Goal: Task Accomplishment & Management: Use online tool/utility

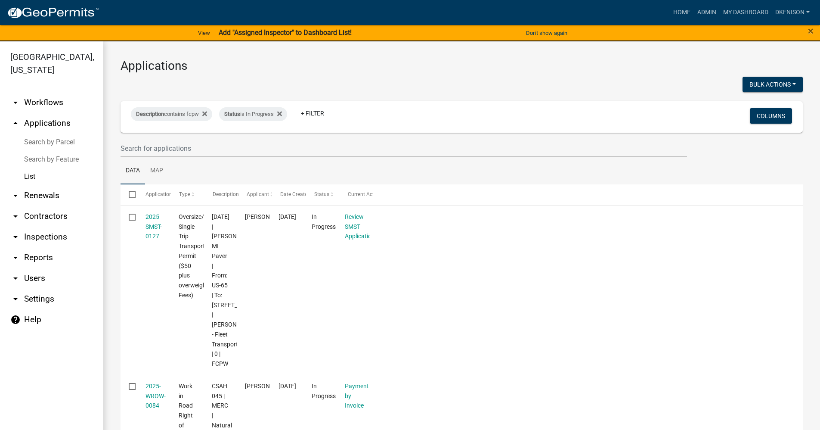
select select "3: 100"
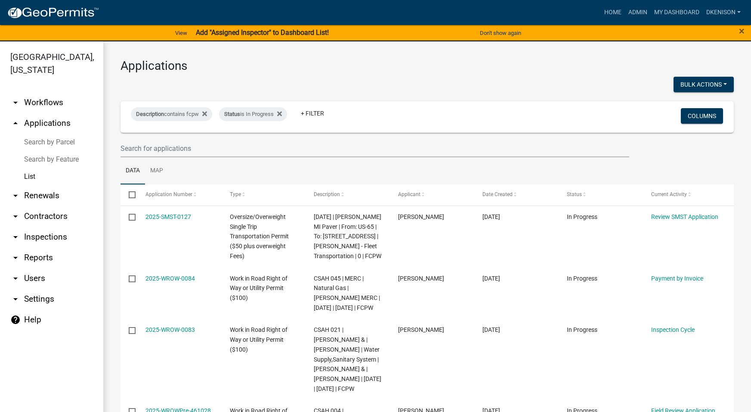
drag, startPoint x: 40, startPoint y: 100, endPoint x: 40, endPoint y: 93, distance: 6.5
click at [40, 100] on link "arrow_drop_down Workflows" at bounding box center [51, 102] width 103 height 21
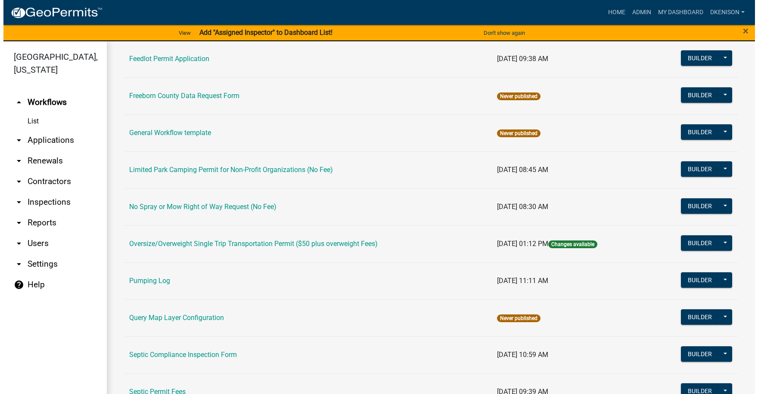
scroll to position [301, 0]
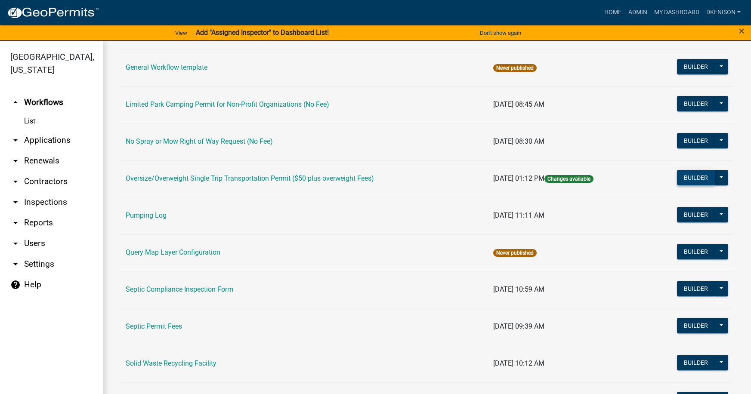
click at [689, 177] on button "Builder" at bounding box center [696, 177] width 38 height 15
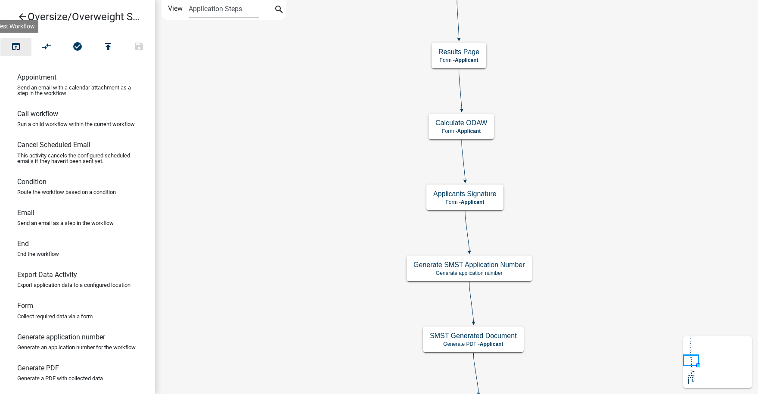
click at [15, 47] on icon "open_in_browser" at bounding box center [16, 47] width 10 height 12
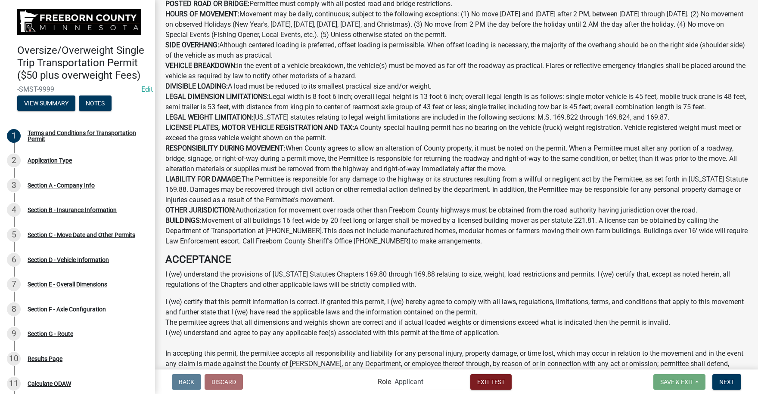
scroll to position [442, 0]
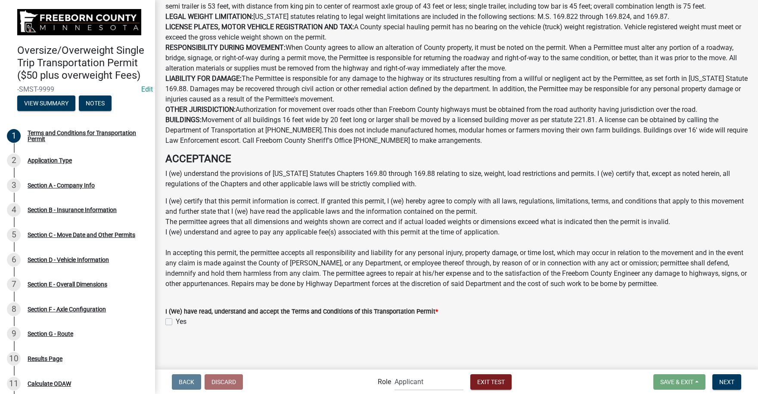
click at [176, 323] on label "Yes" at bounding box center [181, 322] width 11 height 10
click at [176, 322] on input "Yes" at bounding box center [179, 320] width 6 height 6
checkbox input "true"
click at [730, 384] on span "Next" at bounding box center [726, 381] width 15 height 7
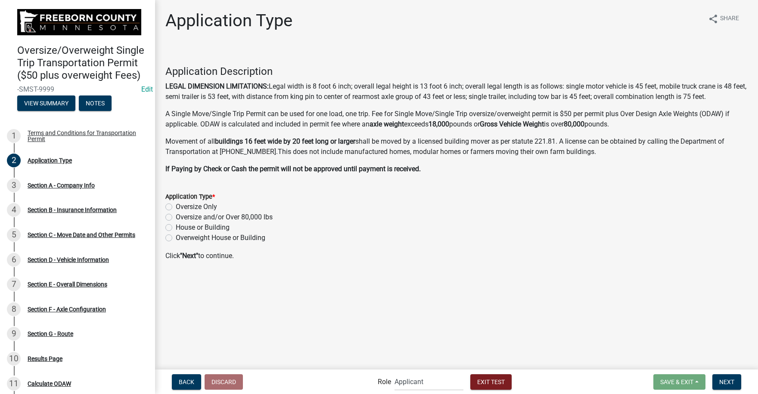
click at [176, 217] on label "Oversize and/or Over 80,000 lbs" at bounding box center [224, 217] width 97 height 10
click at [176, 217] on input "Oversize and/or Over 80,000 lbs" at bounding box center [179, 215] width 6 height 6
radio input "true"
click at [725, 381] on span "Next" at bounding box center [726, 381] width 15 height 7
click at [720, 375] on button "Next" at bounding box center [726, 382] width 29 height 15
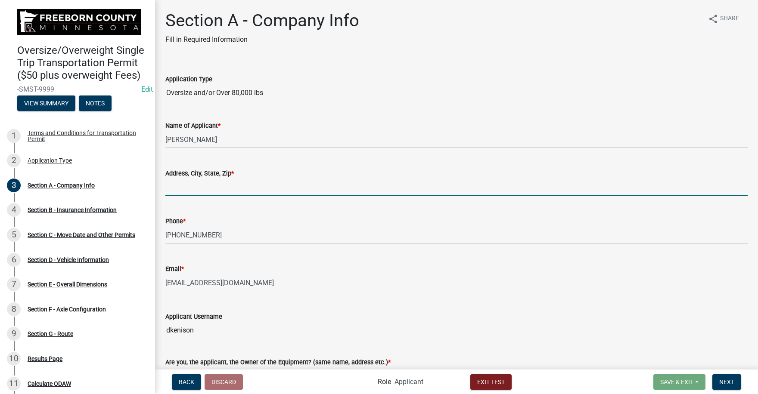
click at [182, 188] on input "Address[GEOGRAPHIC_DATA], Zip *" at bounding box center [456, 188] width 582 height 18
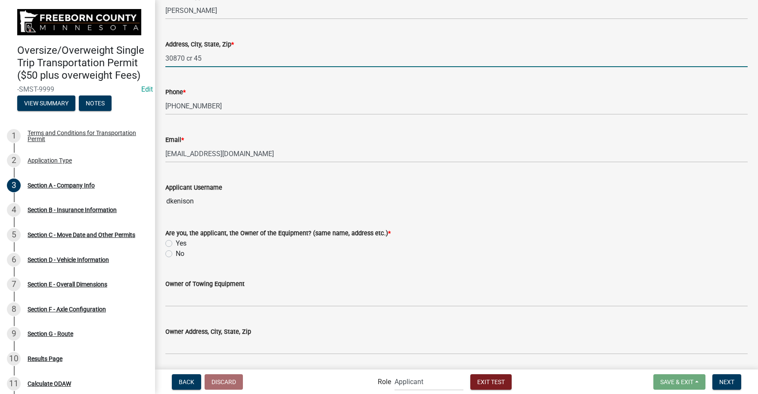
scroll to position [172, 0]
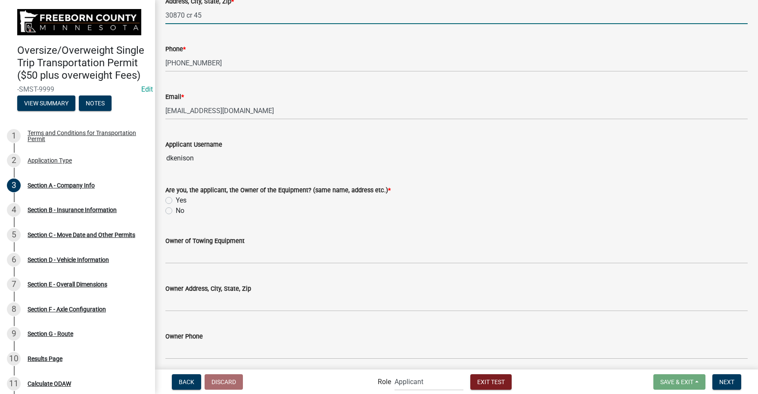
type input "30870 cr 45"
click at [176, 199] on label "Yes" at bounding box center [181, 200] width 11 height 10
click at [176, 199] on input "Yes" at bounding box center [179, 198] width 6 height 6
radio input "true"
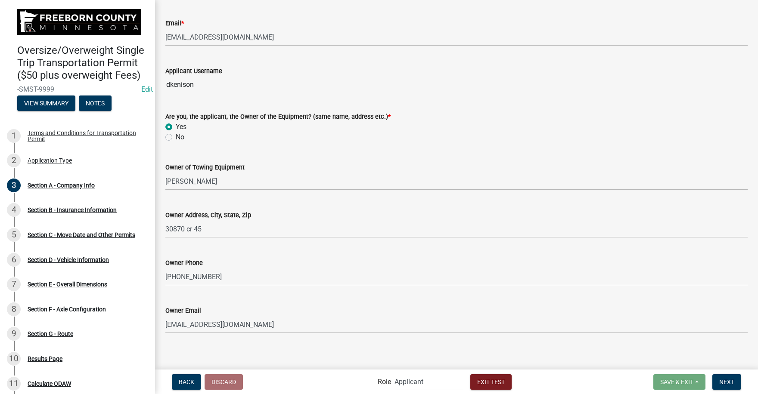
scroll to position [252, 0]
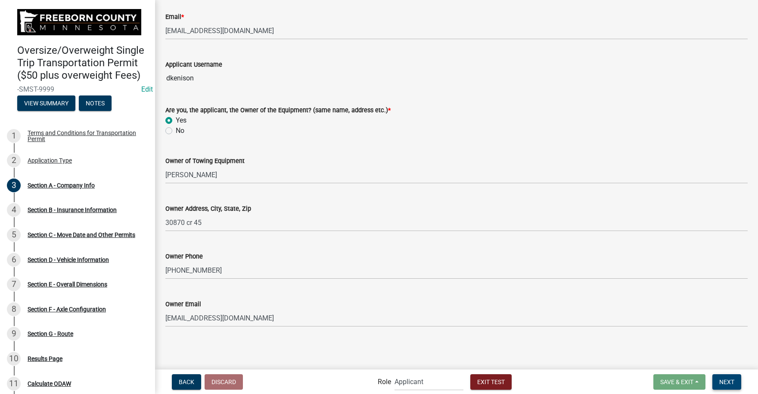
click at [732, 382] on span "Next" at bounding box center [726, 381] width 15 height 7
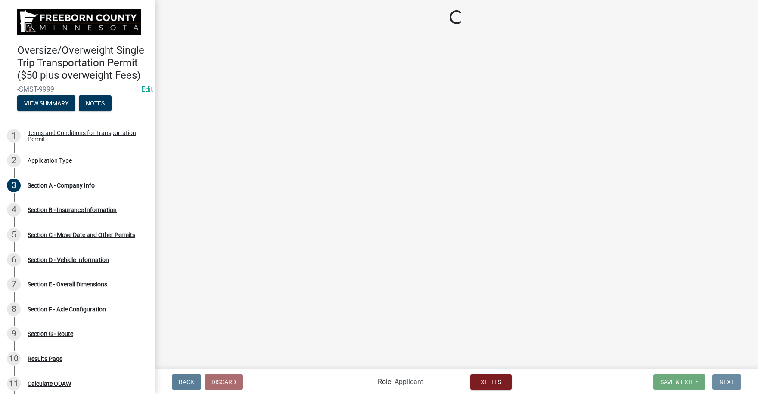
scroll to position [0, 0]
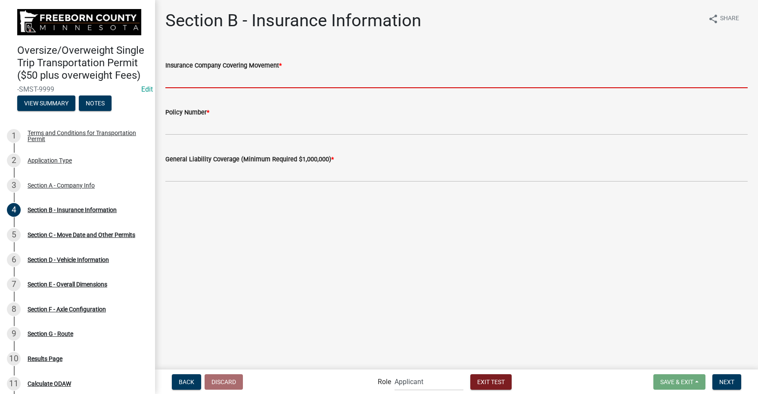
click at [198, 80] on input "Insurance Company Covering Movement *" at bounding box center [456, 80] width 582 height 18
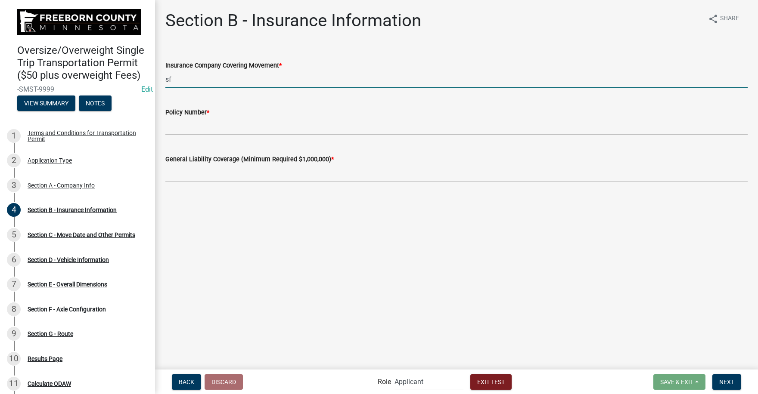
type input "sf"
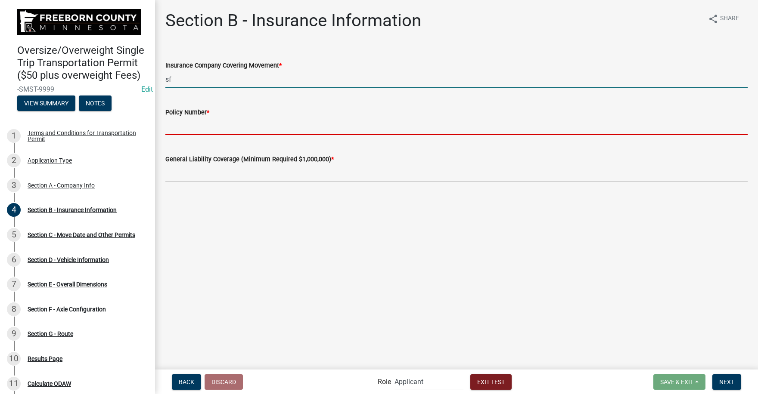
click at [177, 127] on input "Policy Number *" at bounding box center [456, 127] width 582 height 18
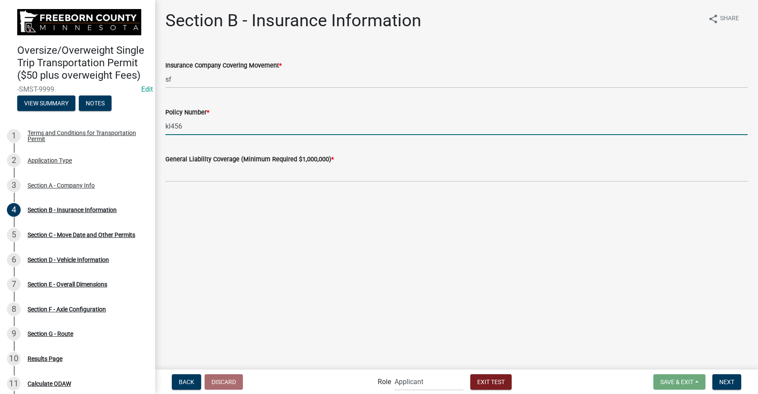
type input "kl456"
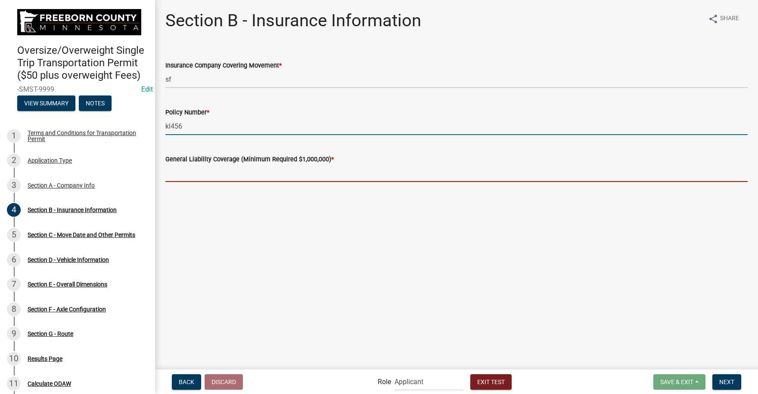
click at [174, 177] on input "text" at bounding box center [456, 173] width 582 height 18
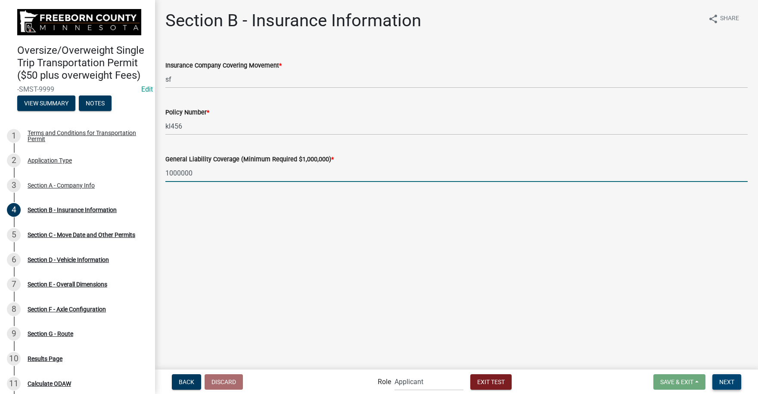
type input "1000000"
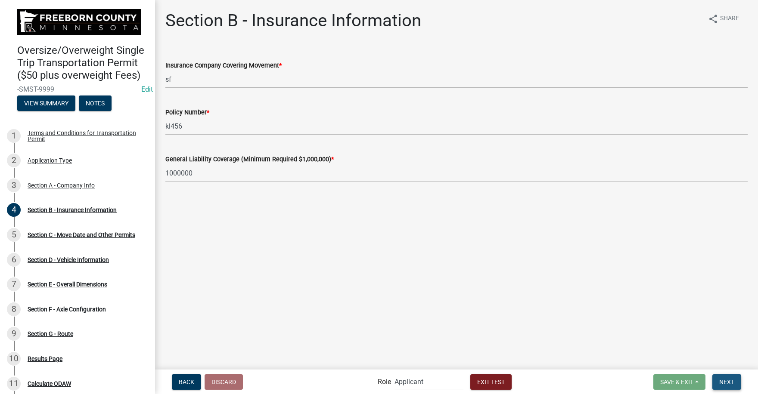
click at [727, 379] on span "Next" at bounding box center [726, 381] width 15 height 7
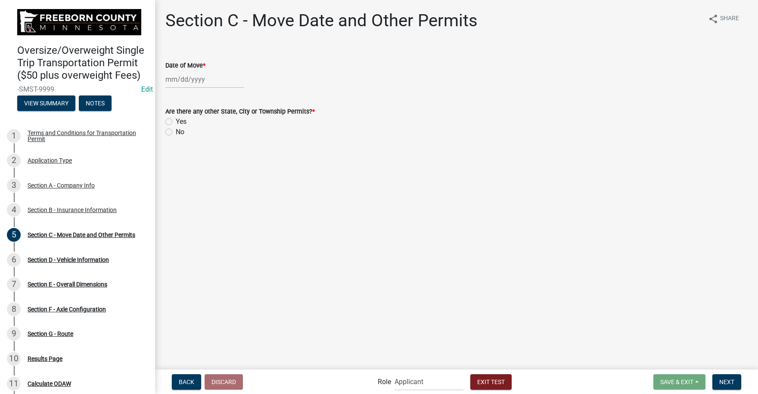
click at [194, 79] on div at bounding box center [204, 80] width 79 height 18
select select "8"
select select "2025"
click at [244, 151] on div "16" at bounding box center [243, 153] width 14 height 14
type input "[DATE]"
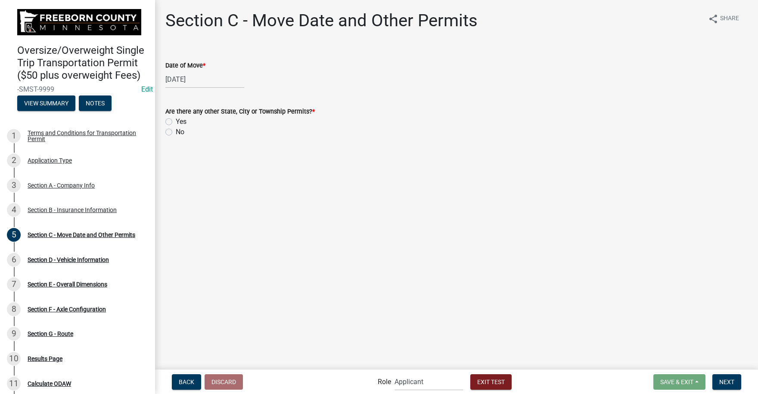
click at [176, 133] on label "No" at bounding box center [180, 132] width 9 height 10
click at [176, 133] on input "No" at bounding box center [179, 130] width 6 height 6
radio input "true"
click at [729, 381] on span "Next" at bounding box center [726, 381] width 15 height 7
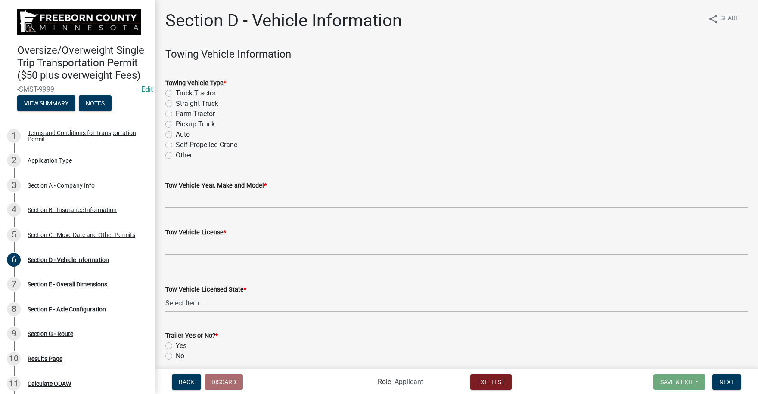
click at [176, 92] on label "Truck Tractor" at bounding box center [196, 93] width 40 height 10
click at [176, 92] on input "Truck Tractor" at bounding box center [179, 91] width 6 height 6
radio input "true"
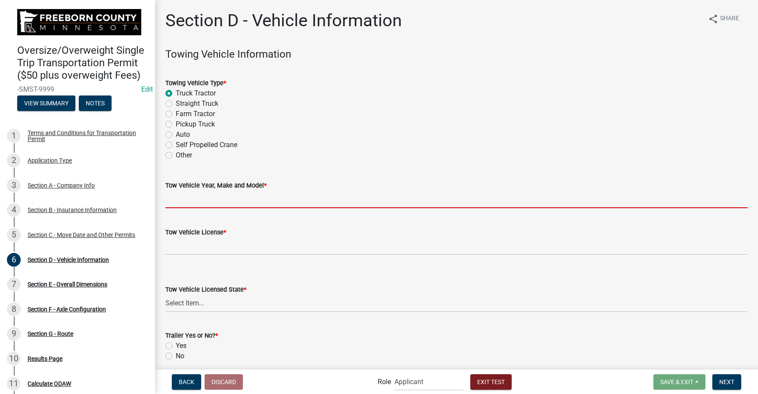
click at [195, 201] on input "Tow Vehicle Year, Make and Model *" at bounding box center [456, 200] width 582 height 18
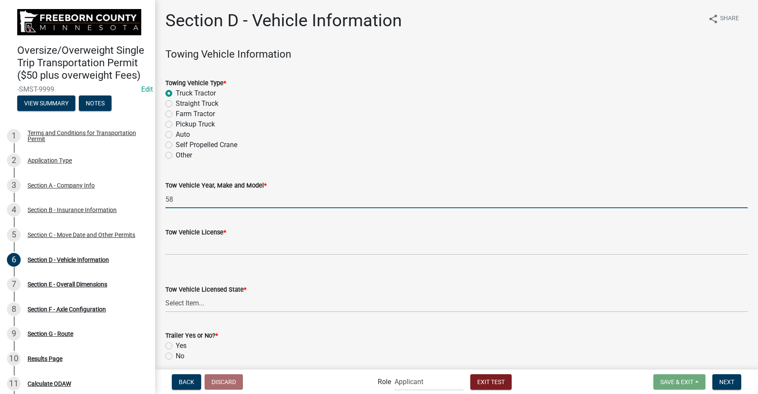
type input "58"
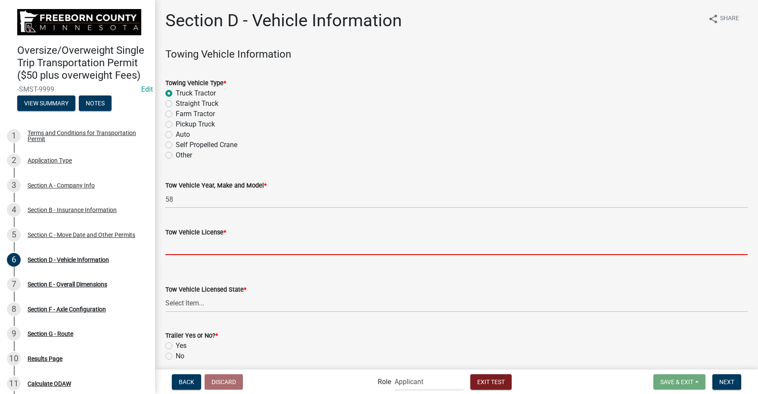
click at [190, 248] on input "Tow Vehicle License *" at bounding box center [456, 247] width 582 height 18
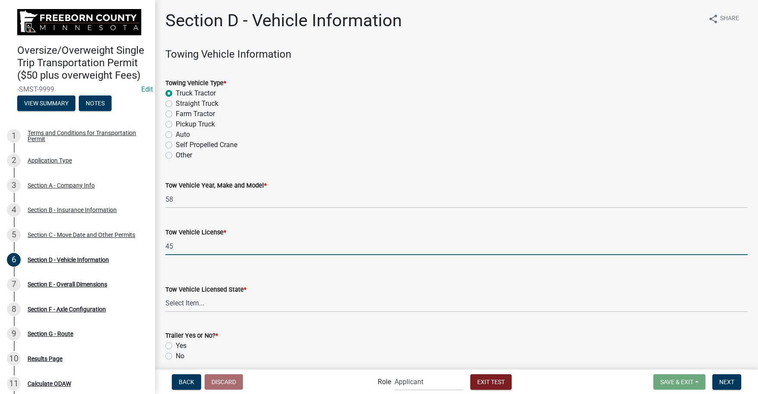
type input "45"
click at [191, 301] on select "Select Item... [US_STATE] [US_STATE] [US_STATE] [US_STATE] [US_STATE] [US_STATE…" at bounding box center [456, 304] width 582 height 18
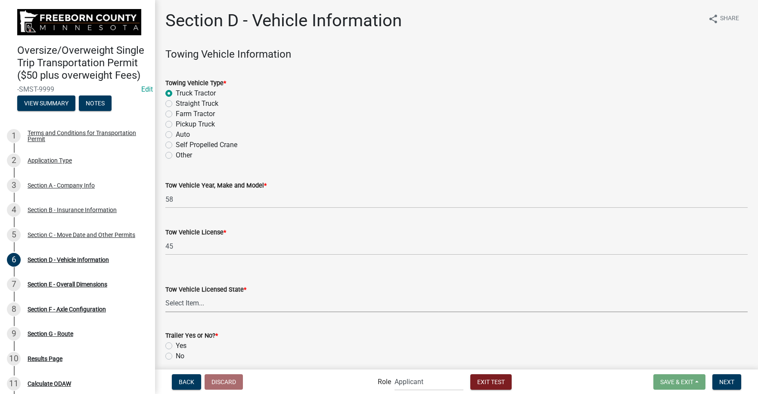
select select "MN"
click at [165, 295] on select "Select Item... [US_STATE] [US_STATE] [US_STATE] [US_STATE] [US_STATE] [US_STATE…" at bounding box center [456, 304] width 582 height 18
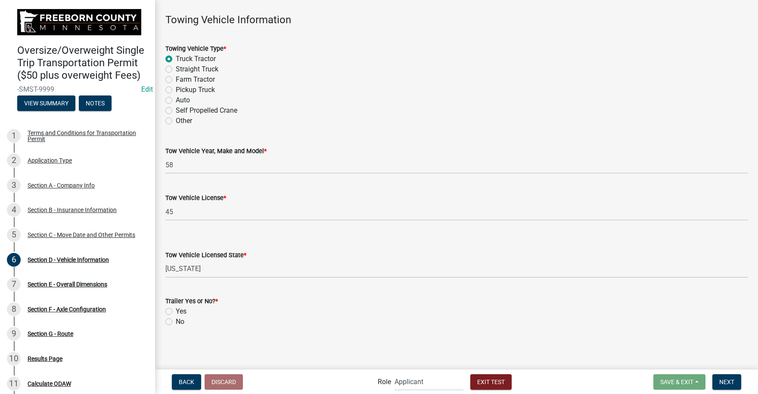
click at [176, 312] on label "Yes" at bounding box center [181, 312] width 11 height 10
click at [176, 312] on input "Yes" at bounding box center [179, 310] width 6 height 6
radio input "true"
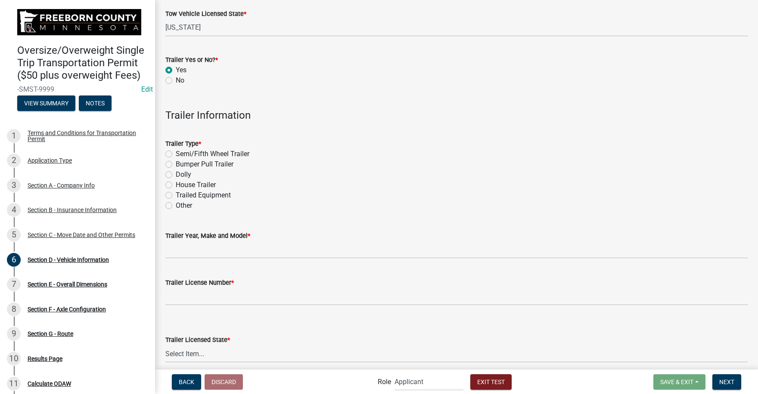
scroll to position [282, 0]
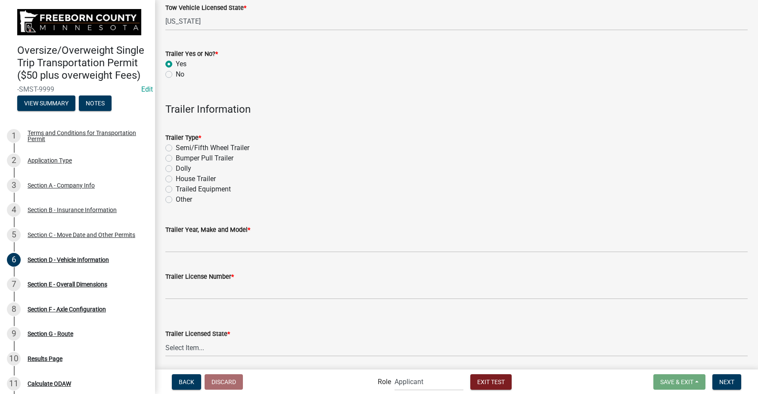
click at [176, 146] on label "Semi/Fifth Wheel Trailer" at bounding box center [213, 148] width 74 height 10
click at [176, 146] on input "Semi/Fifth Wheel Trailer" at bounding box center [179, 146] width 6 height 6
radio input "true"
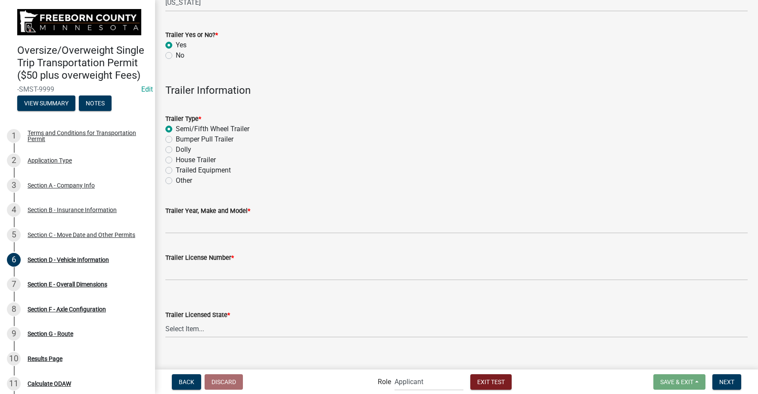
scroll to position [312, 0]
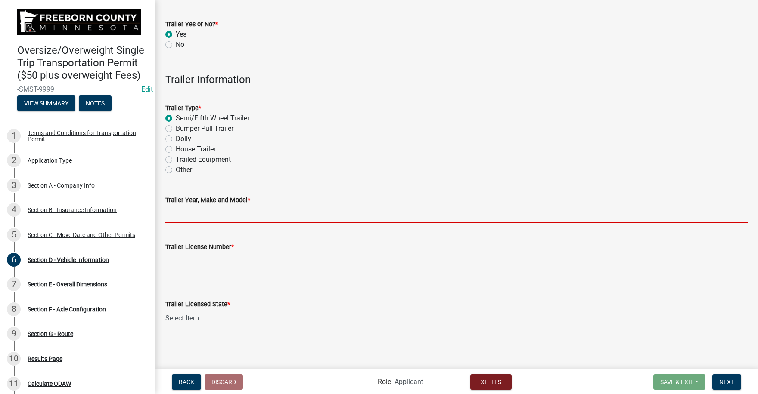
click at [188, 215] on input "Trailer Year, Make and Model *" at bounding box center [456, 214] width 582 height 18
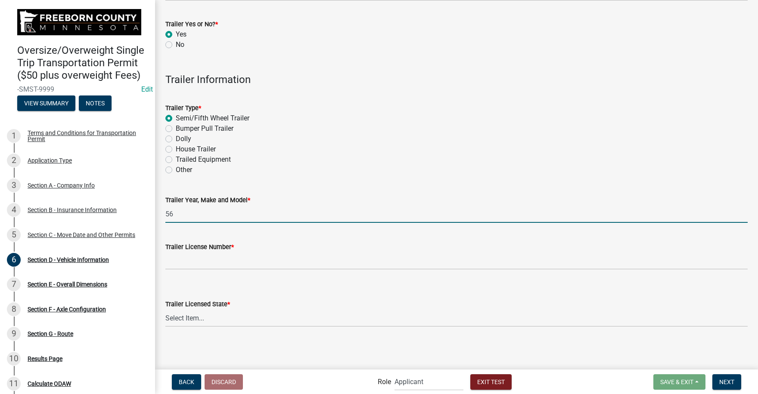
type input "56"
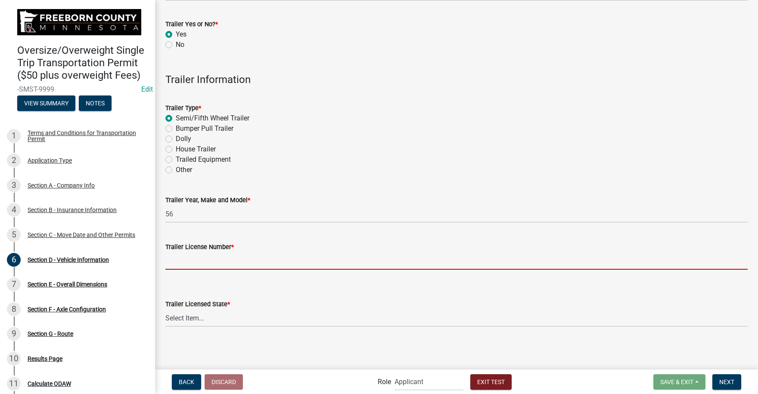
click at [189, 258] on input "Trailer License Number *" at bounding box center [456, 261] width 582 height 18
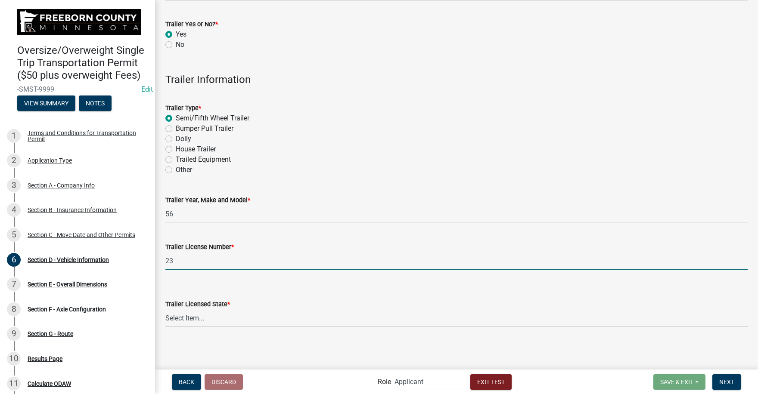
type input "23"
click at [189, 315] on select "Select Item... [US_STATE] [US_STATE] [US_STATE] [US_STATE] [US_STATE] [US_STATE…" at bounding box center [456, 319] width 582 height 18
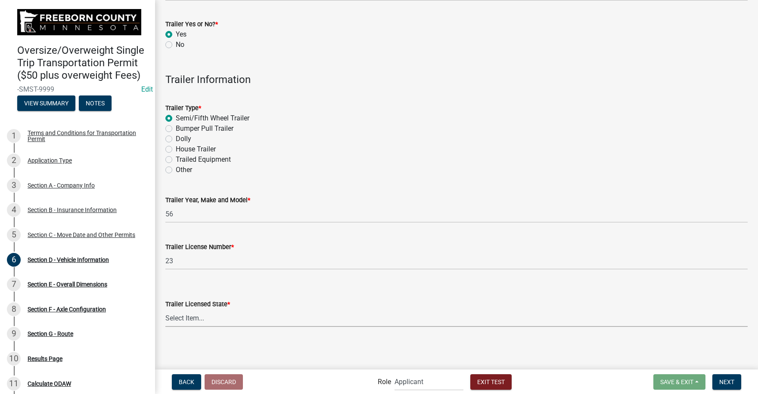
select select "MN"
click at [165, 310] on select "Select Item... [US_STATE] [US_STATE] [US_STATE] [US_STATE] [US_STATE] [US_STATE…" at bounding box center [456, 319] width 582 height 18
click at [729, 381] on span "Next" at bounding box center [726, 381] width 15 height 7
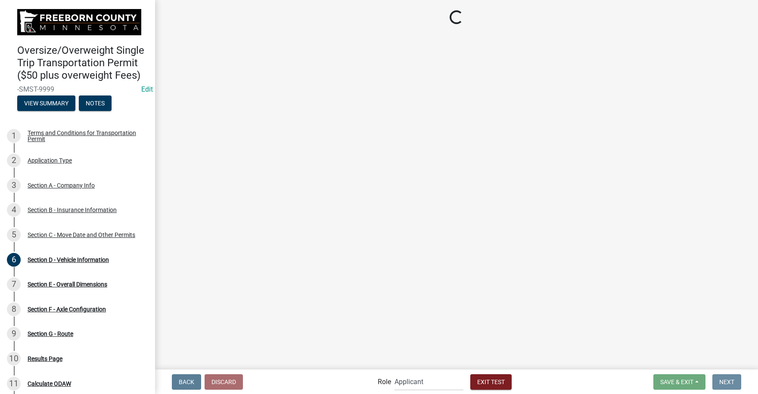
scroll to position [0, 0]
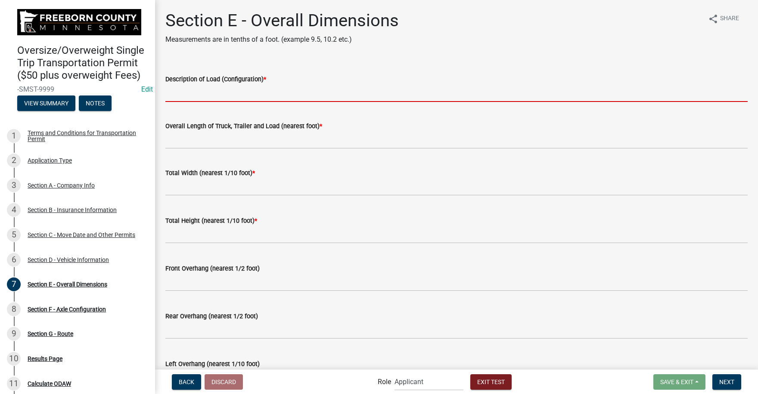
click at [185, 97] on input "Description of Load (Configuration) *" at bounding box center [456, 93] width 582 height 18
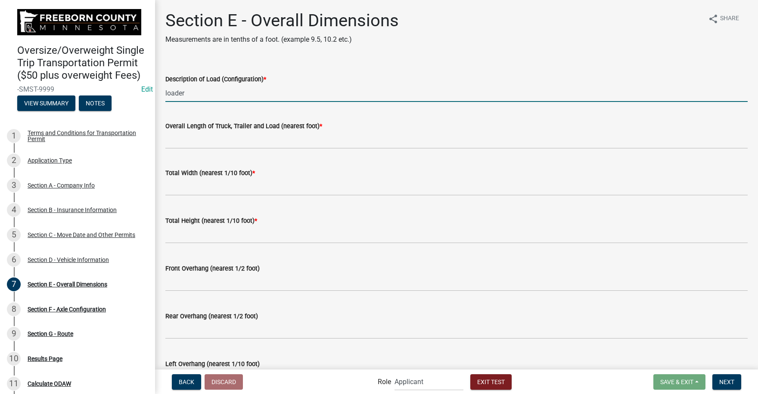
type input "loader"
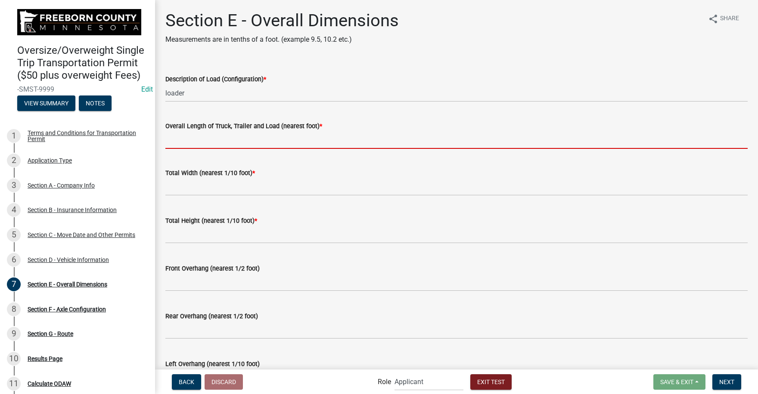
click at [176, 141] on input "Overall Length of Truck, Trailer and Load (nearest foot) *" at bounding box center [456, 140] width 582 height 18
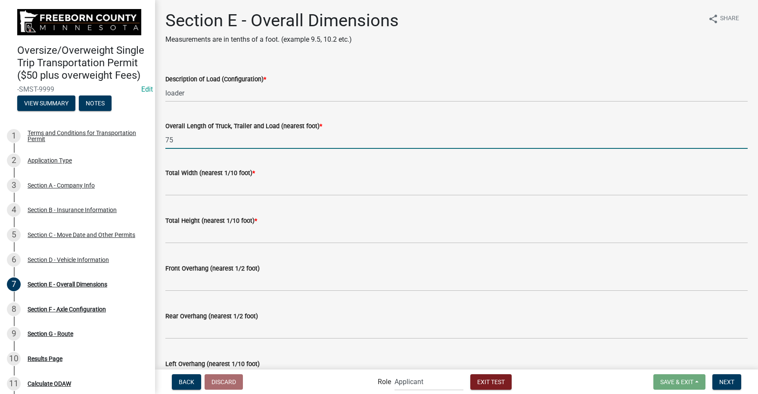
type input "75"
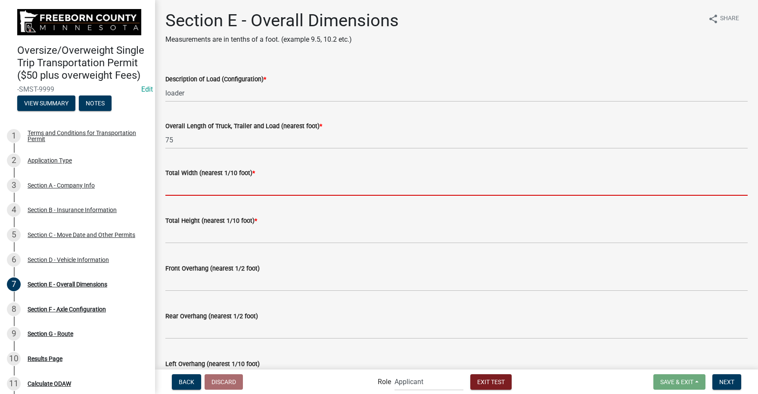
click at [178, 187] on input "text" at bounding box center [456, 187] width 582 height 18
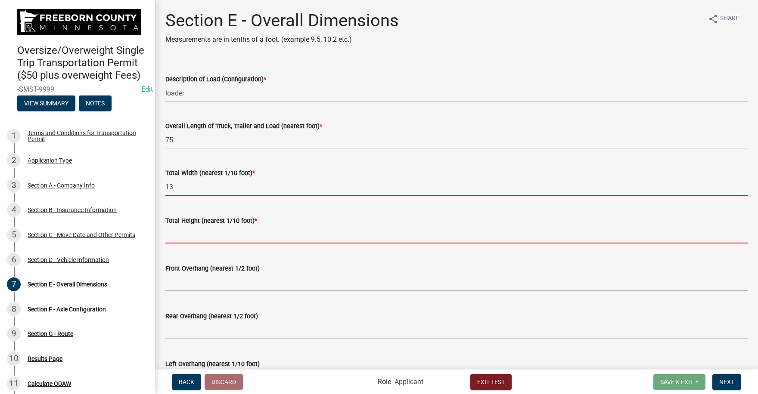
type input "13.0"
click at [184, 238] on input "text" at bounding box center [456, 235] width 582 height 18
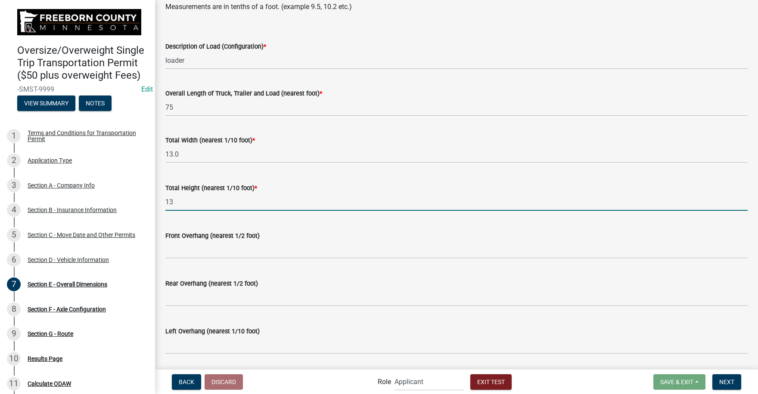
scroll to position [108, 0]
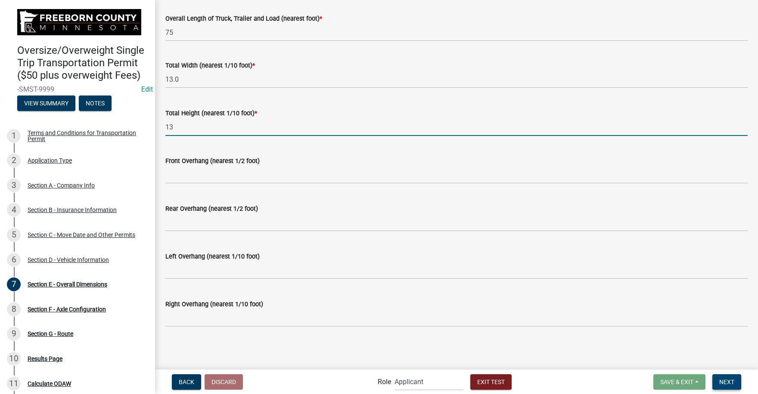
type input "13.0"
click at [734, 383] on span "Next" at bounding box center [726, 381] width 15 height 7
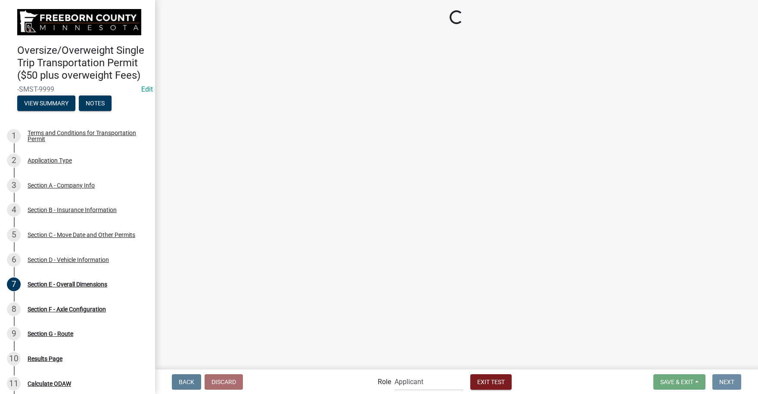
scroll to position [0, 0]
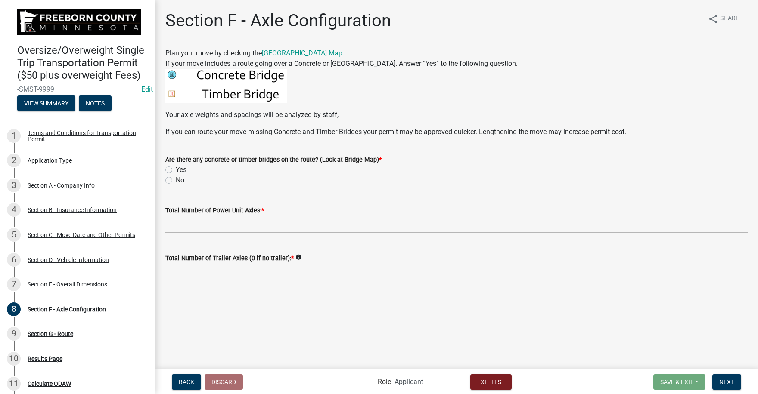
click at [176, 168] on label "Yes" at bounding box center [181, 170] width 11 height 10
click at [176, 168] on input "Yes" at bounding box center [179, 168] width 6 height 6
radio input "true"
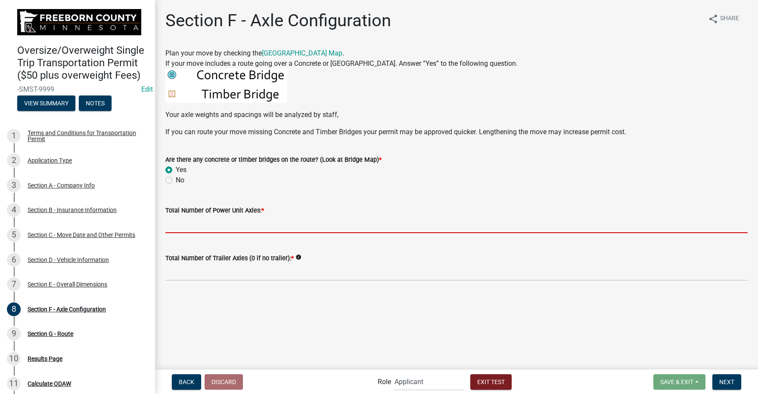
click at [186, 227] on input "text" at bounding box center [456, 225] width 582 height 18
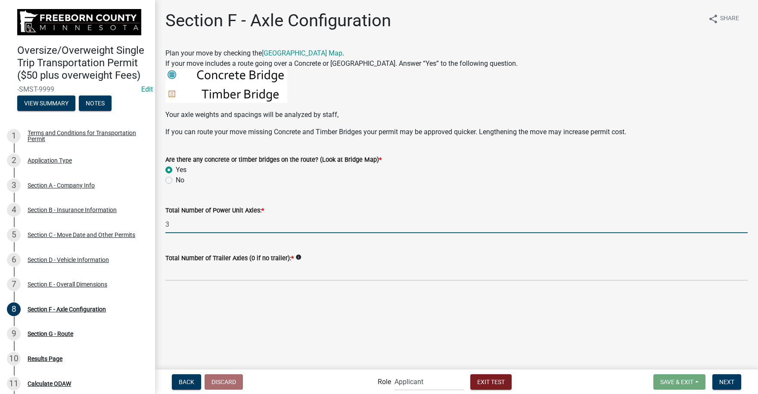
type input "3"
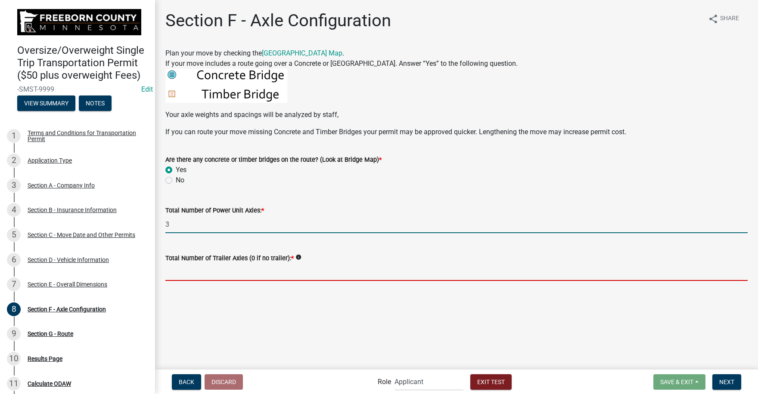
click at [187, 274] on input "text" at bounding box center [456, 272] width 582 height 18
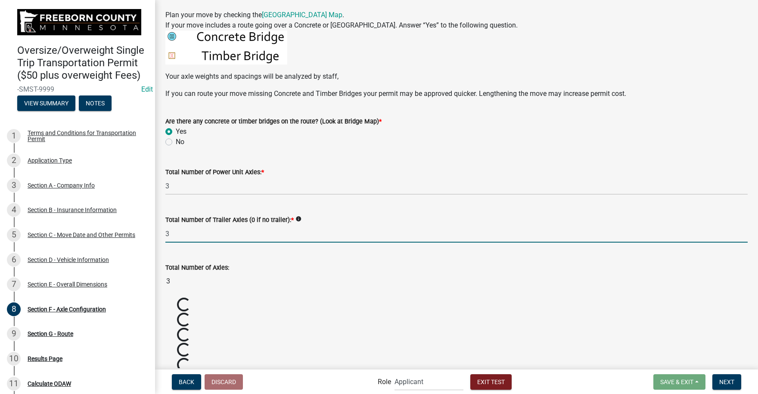
scroll to position [172, 0]
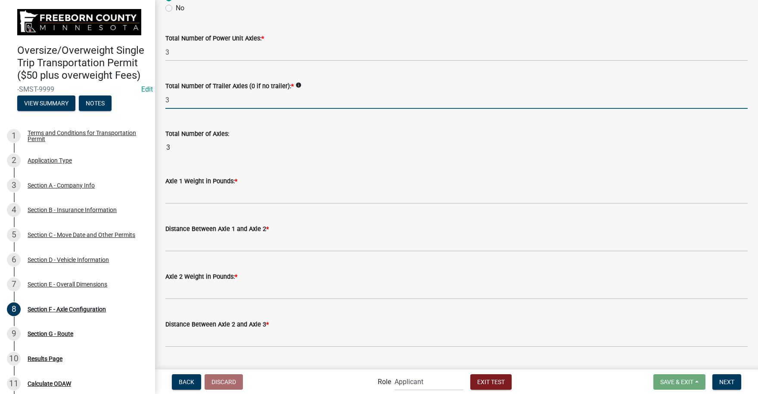
type input "3"
click at [266, 158] on wm-data-entity-input-list "Plan your move by checking the [GEOGRAPHIC_DATA] Map . If your move includes a …" at bounding box center [456, 184] width 582 height 617
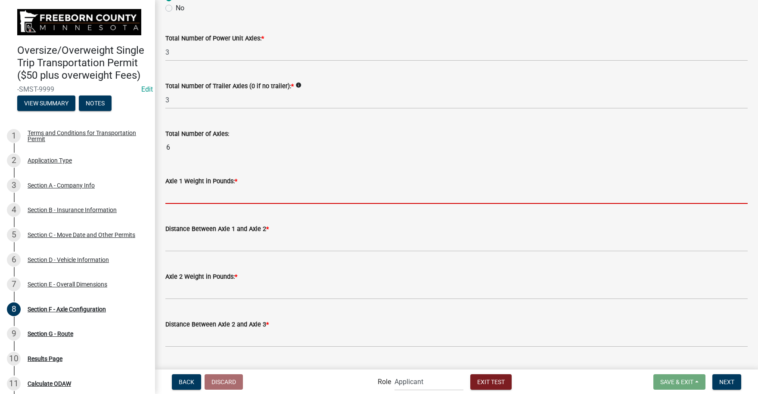
click at [189, 198] on input "text" at bounding box center [456, 195] width 582 height 18
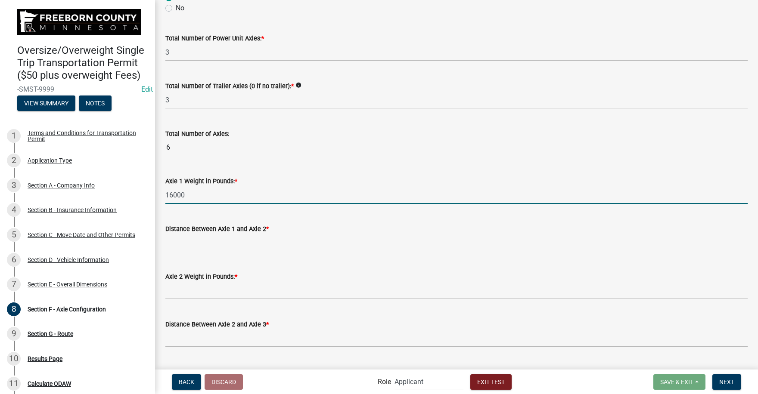
type input "16000"
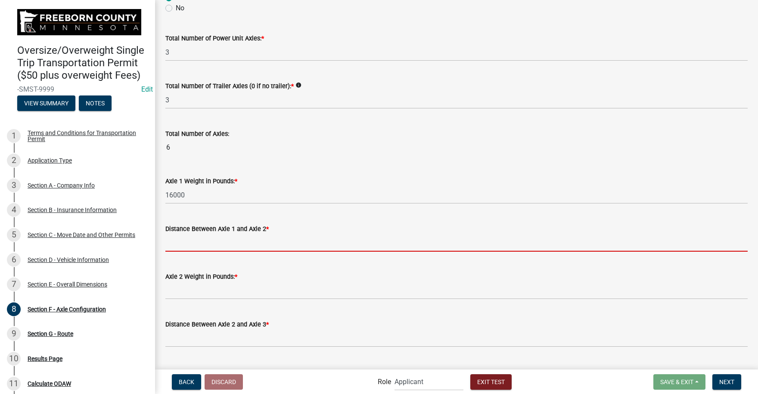
click at [191, 247] on input "text" at bounding box center [456, 243] width 582 height 18
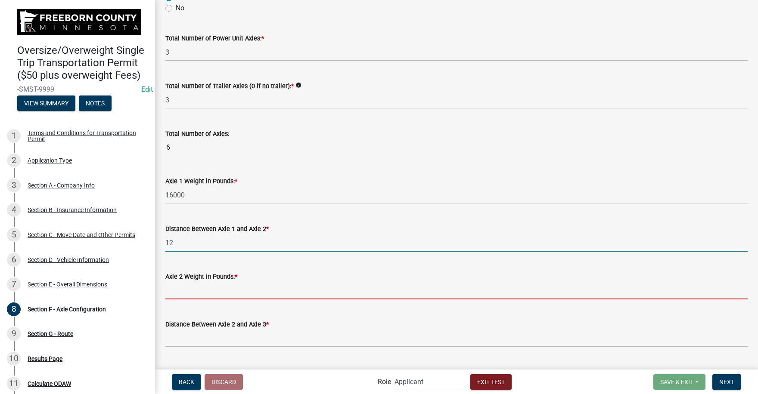
type input "12.0"
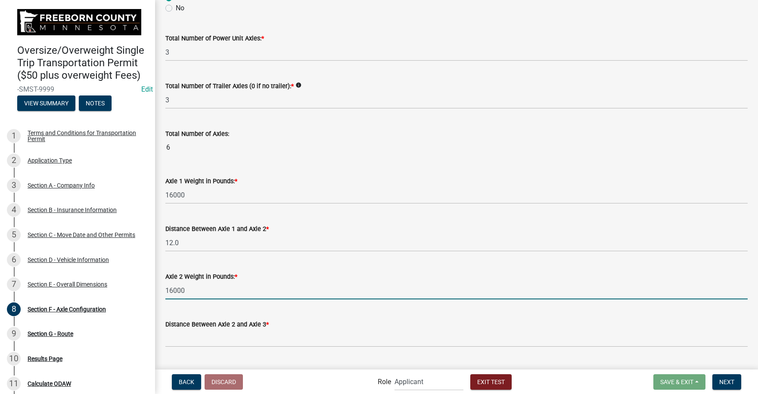
type input "16000"
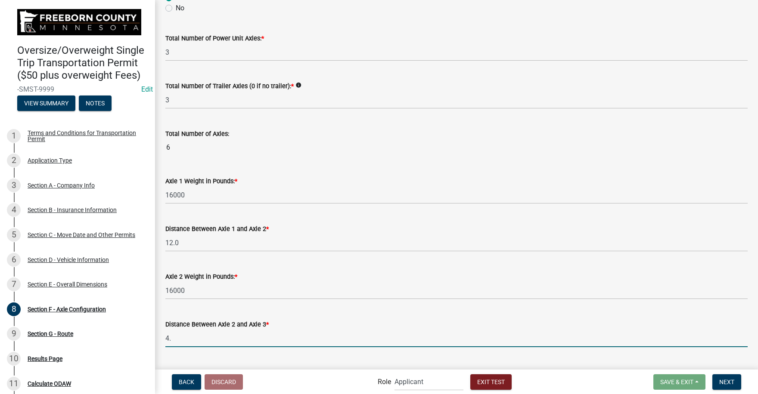
type input "4.5"
type input "32000"
type input "4.5"
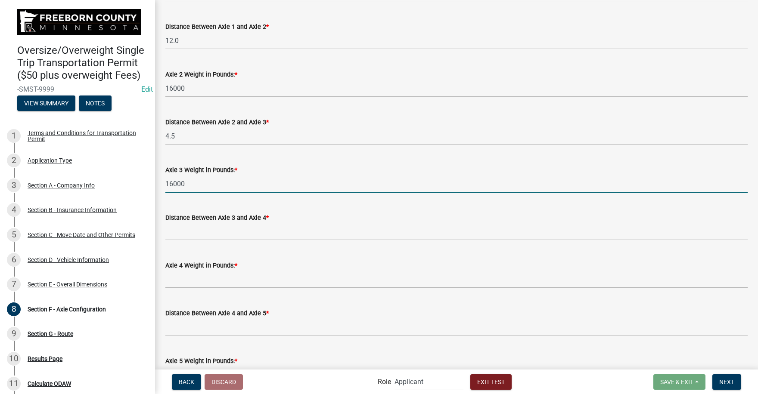
type input "16000"
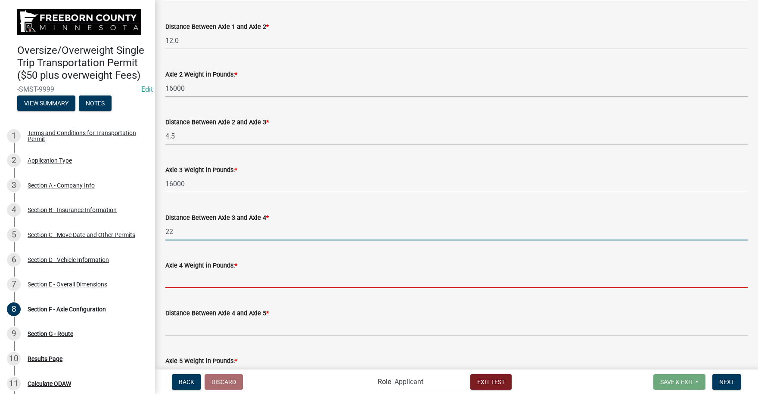
type input "22.0"
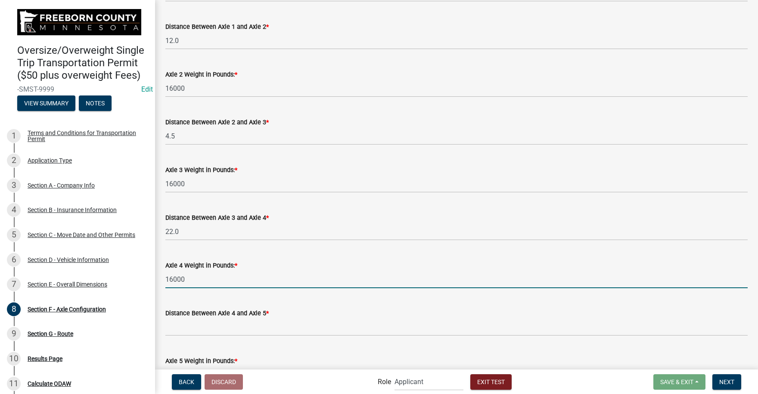
type input "16000"
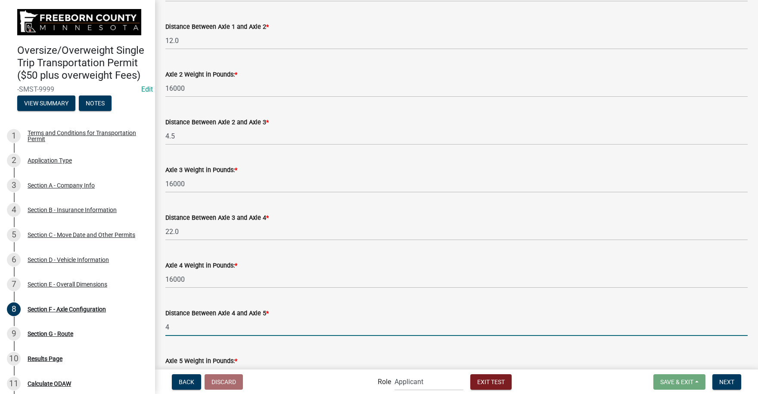
type input "4."
type input "16000"
type input "64000"
type input "4.5"
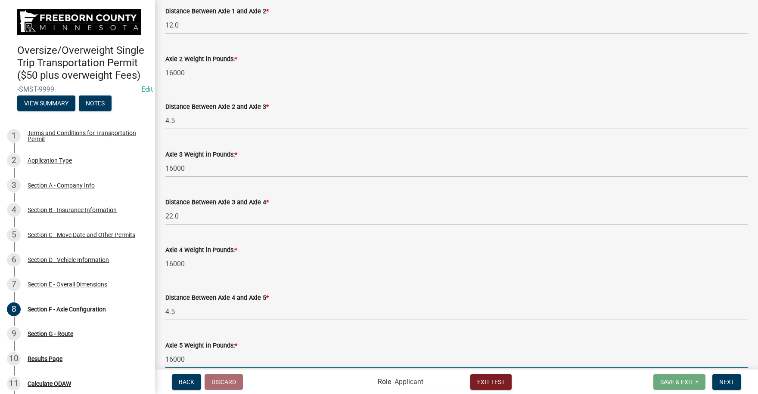
type input "16000"
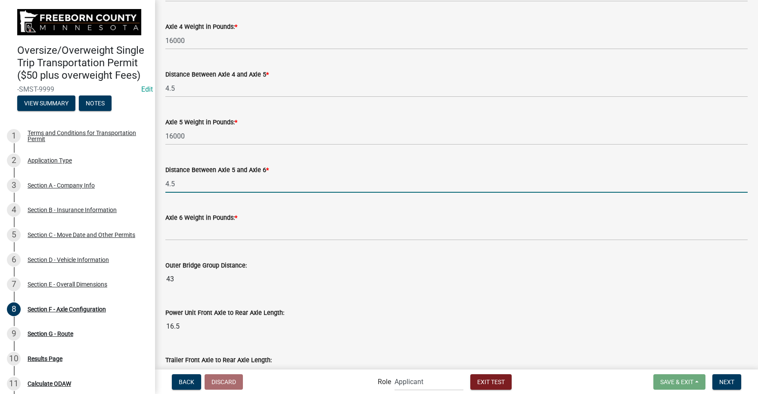
type input "4.5"
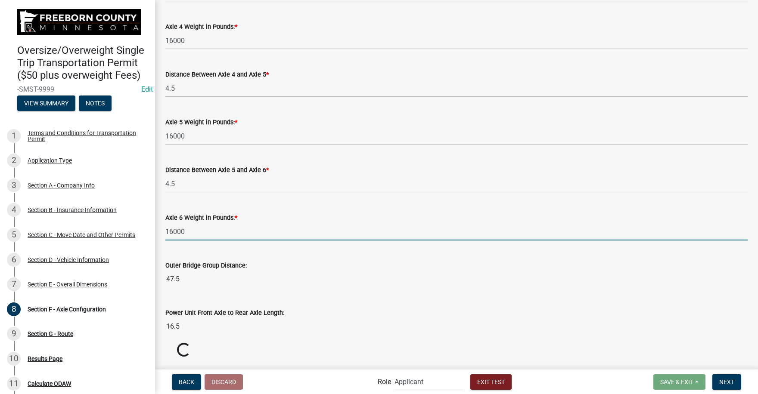
type input "16000"
click at [226, 233] on input "16000" at bounding box center [456, 232] width 582 height 18
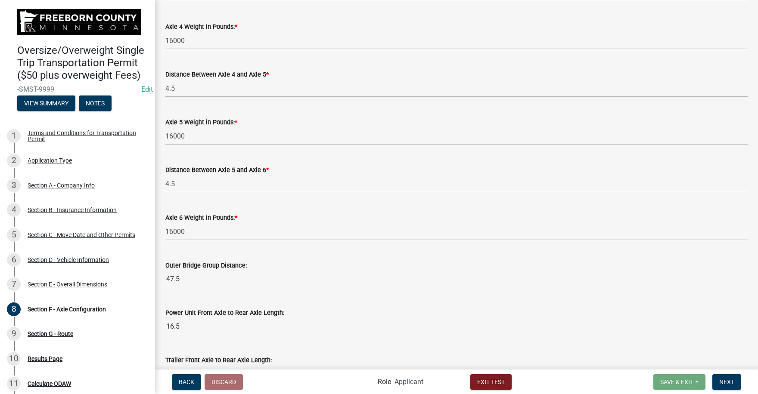
click at [231, 285] on input "47.5" at bounding box center [456, 279] width 582 height 17
click at [241, 325] on input "16.5" at bounding box center [456, 326] width 582 height 17
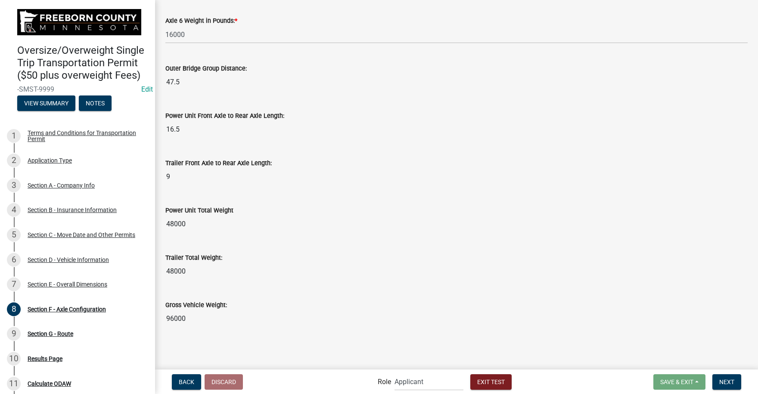
scroll to position [811, 0]
click at [729, 381] on span "Next" at bounding box center [726, 381] width 15 height 7
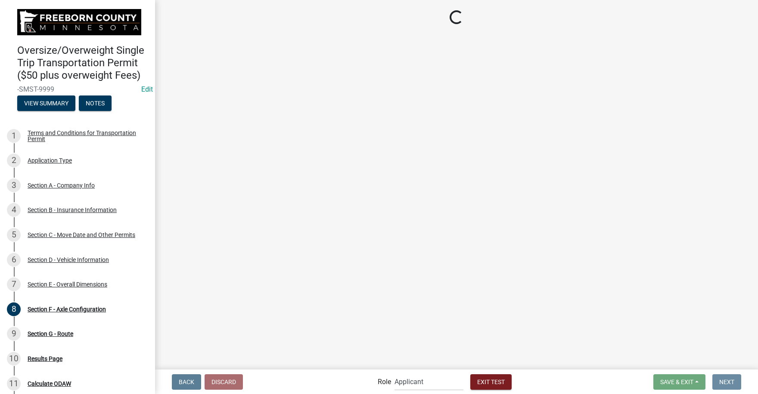
scroll to position [0, 0]
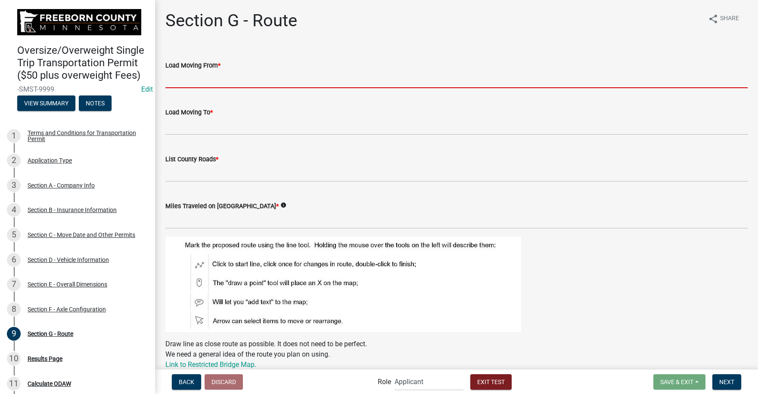
click at [199, 80] on input "Load Moving From *" at bounding box center [456, 80] width 582 height 18
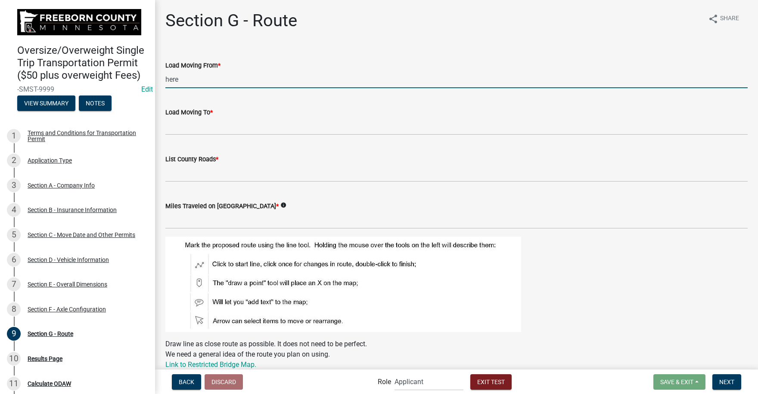
type input "here"
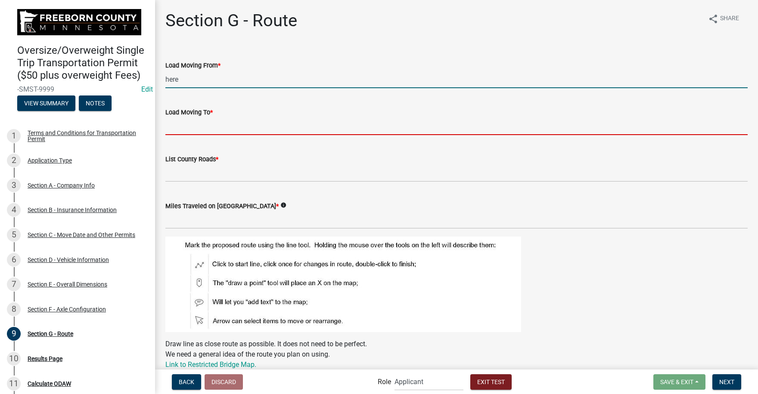
click at [190, 127] on input "Load Moving To *" at bounding box center [456, 127] width 582 height 18
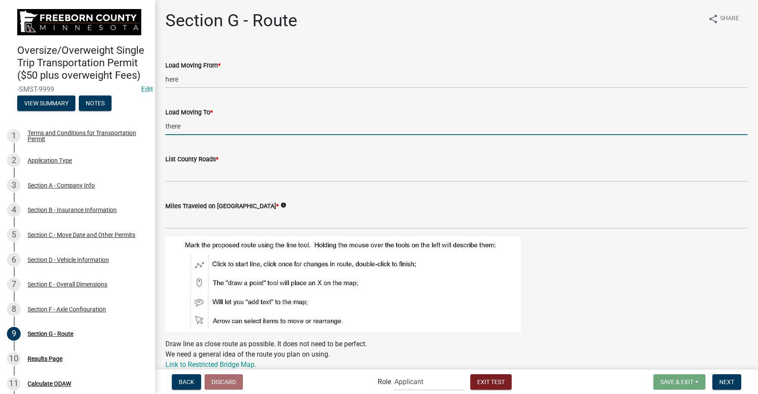
type input "there"
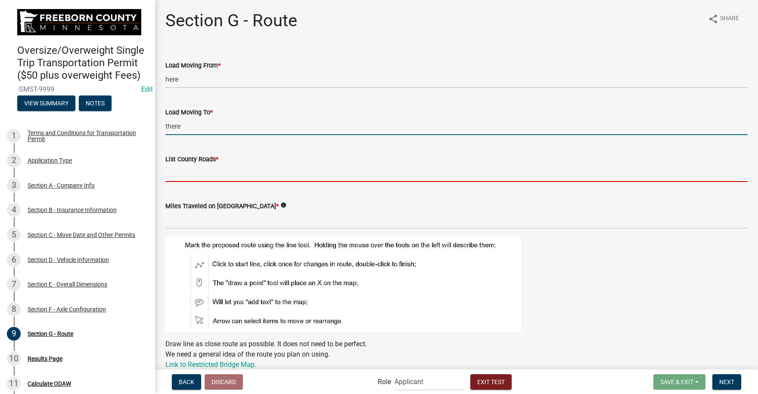
click at [189, 177] on input "List County Roads *" at bounding box center [456, 173] width 582 height 18
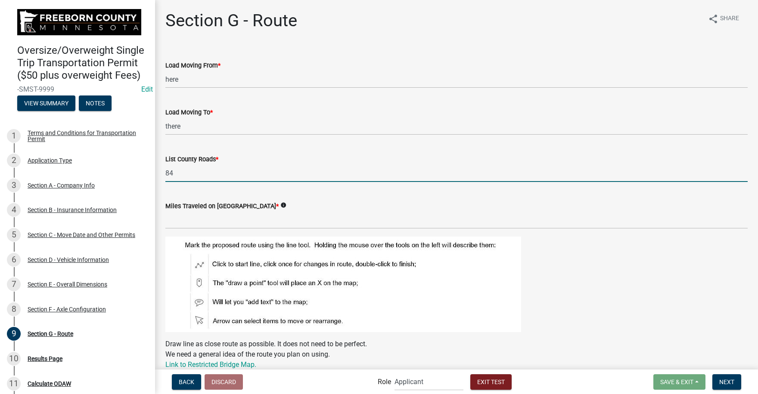
type input "84"
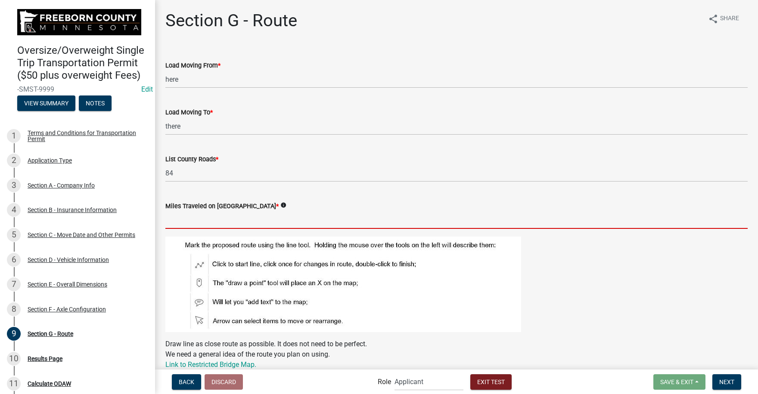
click at [196, 223] on input "text" at bounding box center [456, 220] width 582 height 18
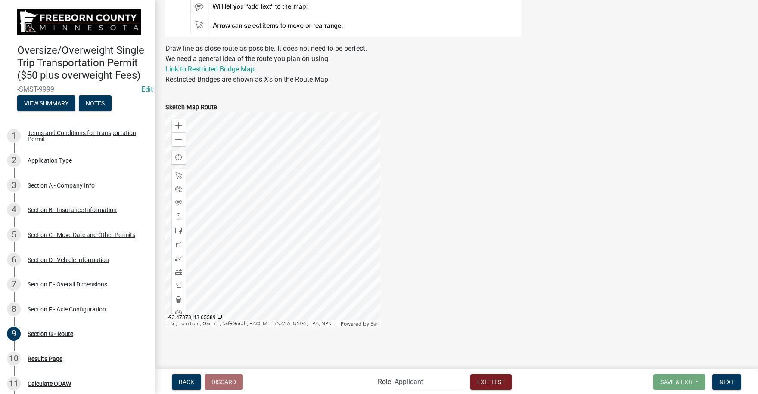
scroll to position [296, 0]
type input "4"
click at [178, 257] on span at bounding box center [178, 257] width 7 height 7
click at [291, 266] on div at bounding box center [272, 219] width 215 height 215
click at [319, 265] on div at bounding box center [272, 219] width 215 height 215
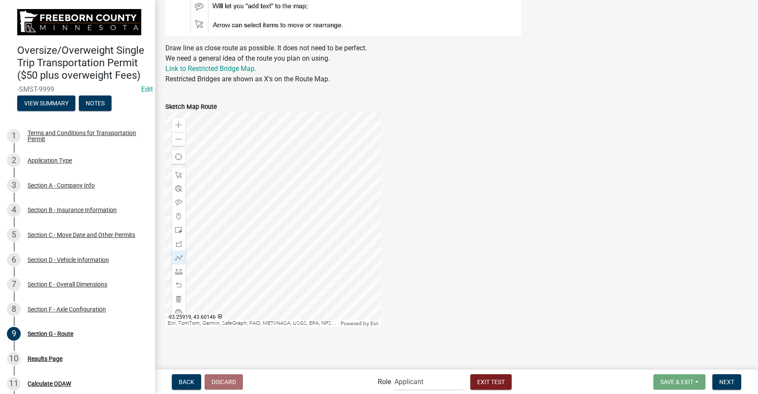
click at [319, 265] on div at bounding box center [272, 219] width 215 height 215
click at [731, 383] on span "Next" at bounding box center [726, 381] width 15 height 7
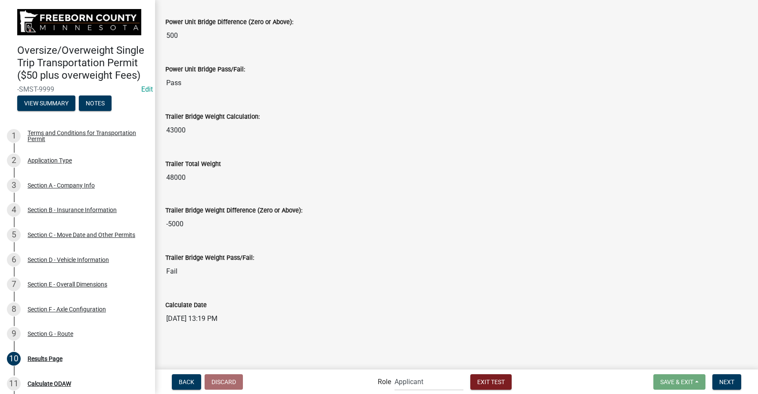
scroll to position [523, 0]
click at [728, 380] on span "Next" at bounding box center [726, 381] width 15 height 7
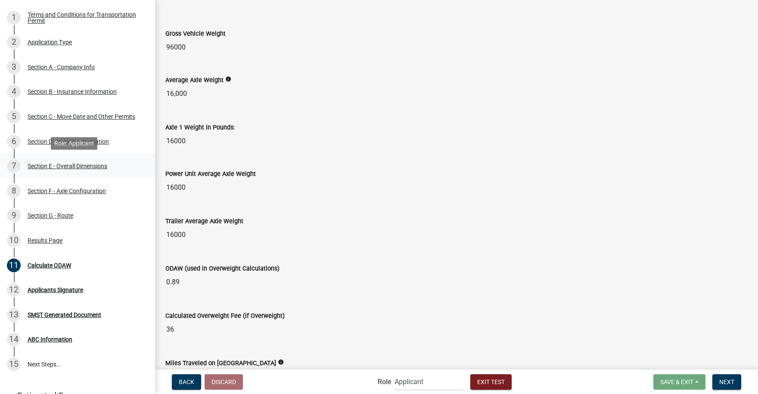
scroll to position [129, 0]
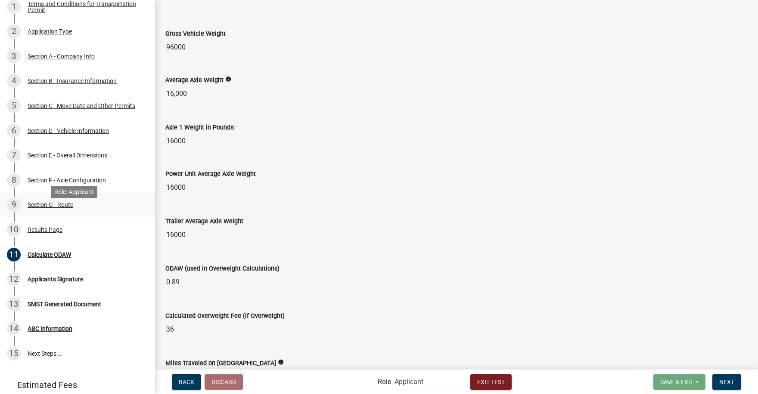
click at [62, 208] on div "Section G - Route" at bounding box center [51, 205] width 46 height 6
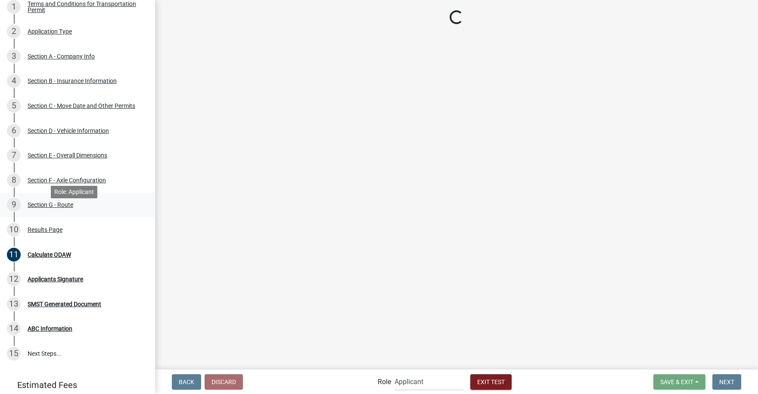
scroll to position [0, 0]
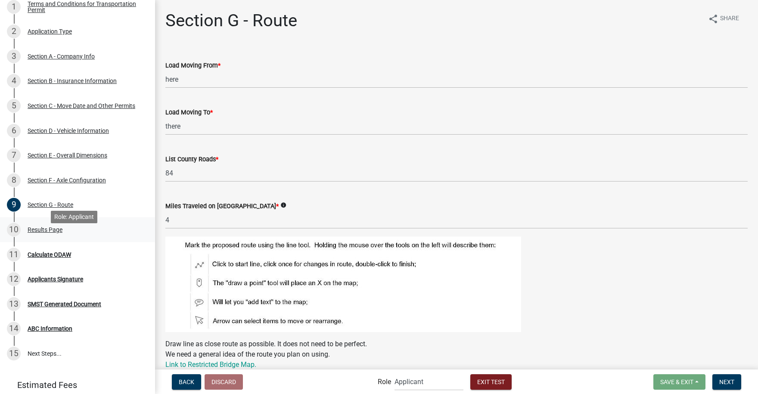
click at [48, 233] on div "Results Page" at bounding box center [45, 230] width 35 height 6
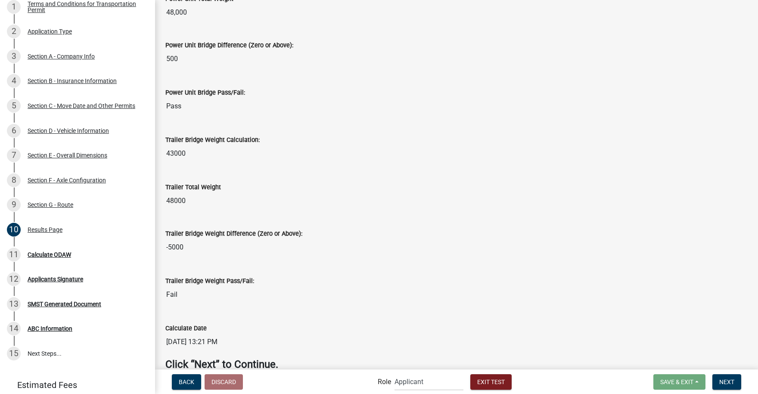
scroll to position [543, 0]
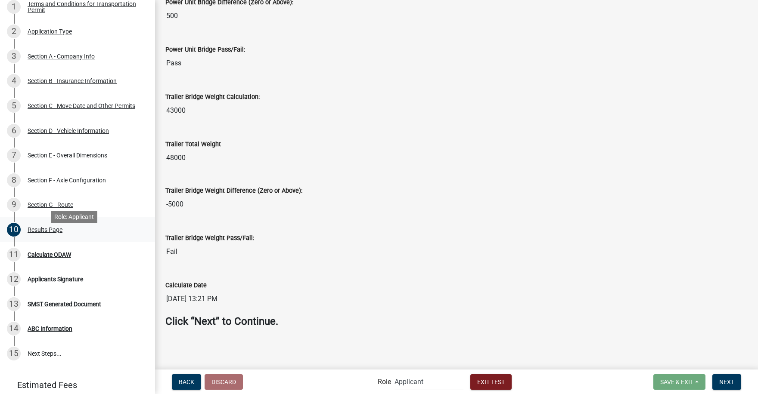
click at [43, 233] on div "Results Page" at bounding box center [45, 230] width 35 height 6
click at [41, 208] on div "Section G - Route" at bounding box center [51, 205] width 46 height 6
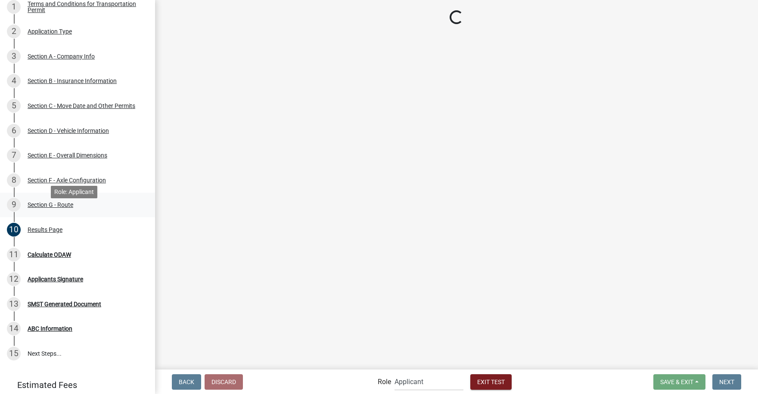
scroll to position [0, 0]
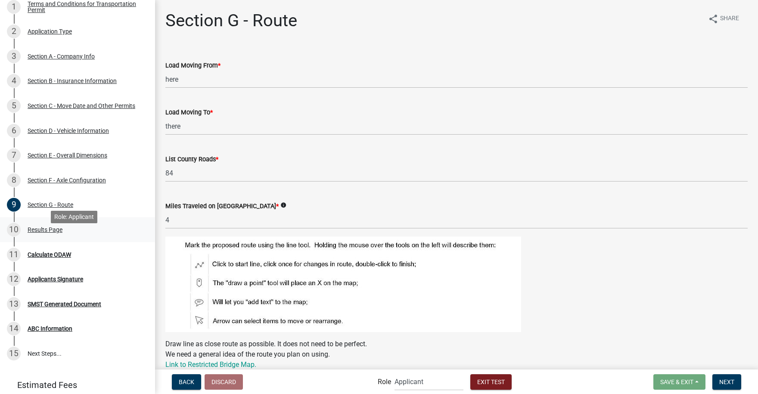
click at [37, 233] on div "Results Page" at bounding box center [45, 230] width 35 height 6
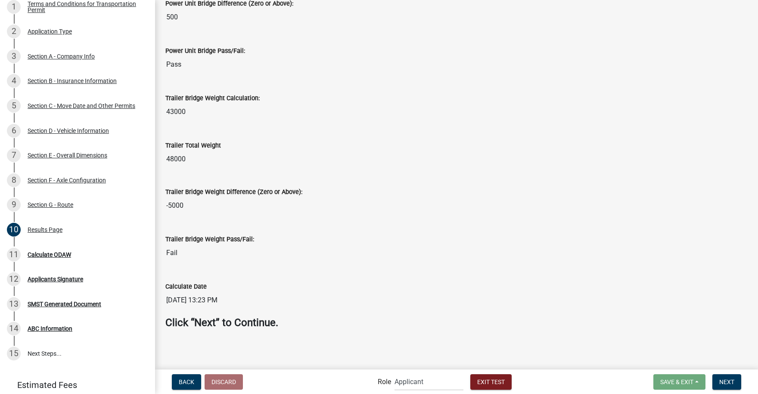
scroll to position [562, 0]
click at [729, 383] on span "Next" at bounding box center [726, 381] width 15 height 7
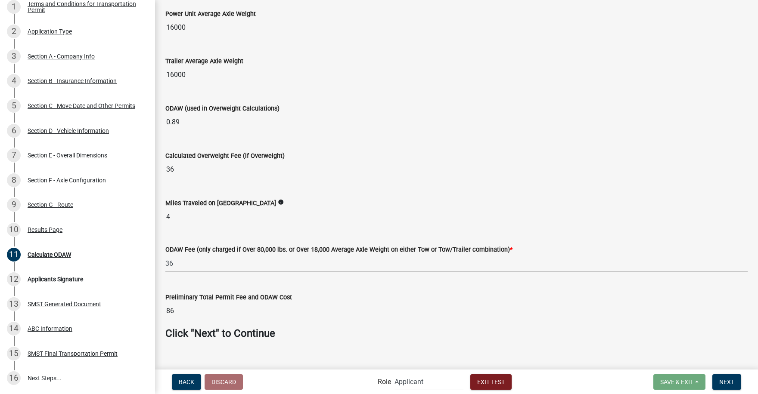
scroll to position [204, 0]
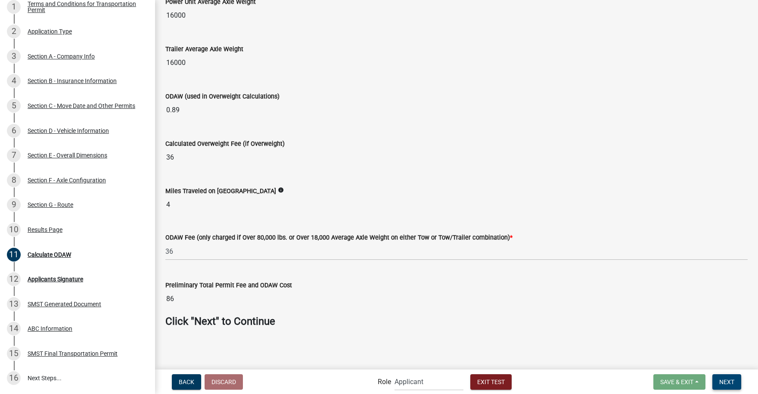
click at [727, 383] on span "Next" at bounding box center [726, 381] width 15 height 7
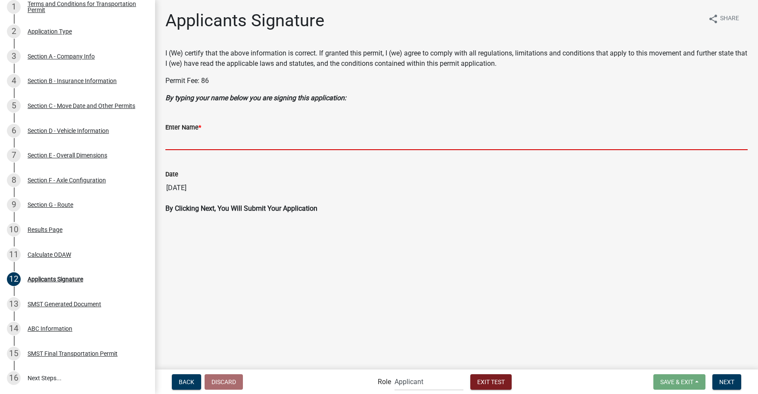
click at [195, 142] on input "Enter Name *" at bounding box center [456, 142] width 582 height 18
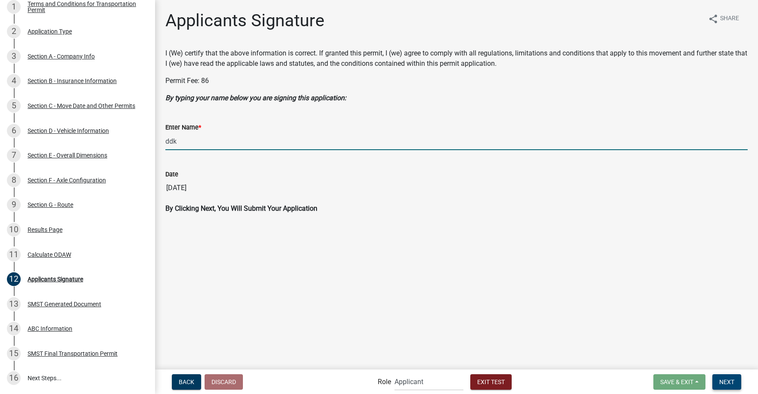
type input "ddk"
click at [729, 381] on span "Next" at bounding box center [726, 381] width 15 height 7
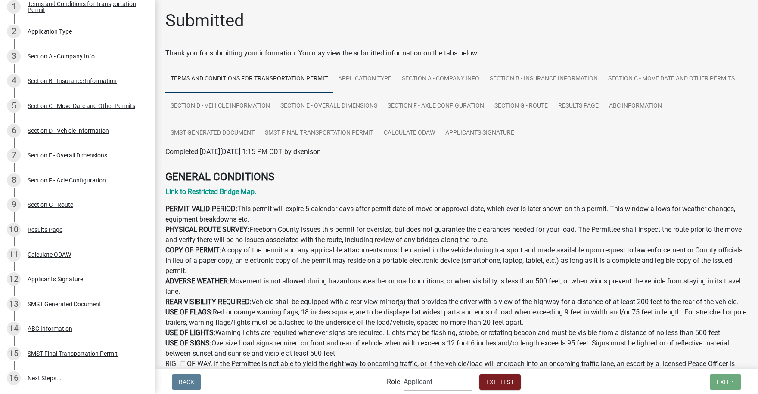
click at [435, 379] on select "Applicant FCPW Oversize Agents Admin" at bounding box center [437, 382] width 69 height 18
select select "ab98fc7c-eb93-44b0-b78a-244536d9d147"
click at [403, 373] on select "Applicant FCPW Oversize Agents Admin" at bounding box center [437, 382] width 69 height 18
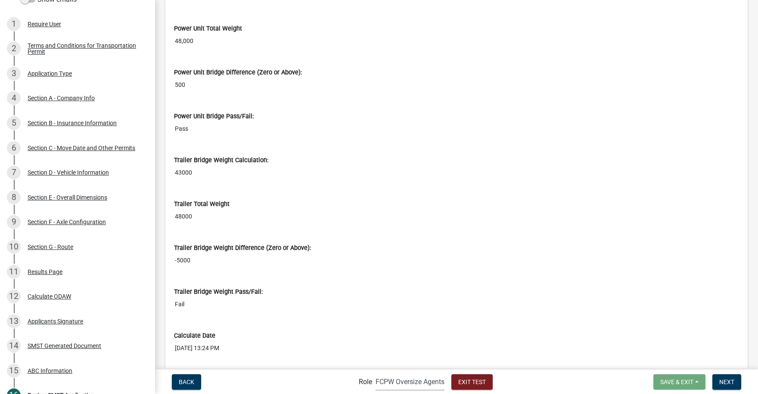
scroll to position [4779, 0]
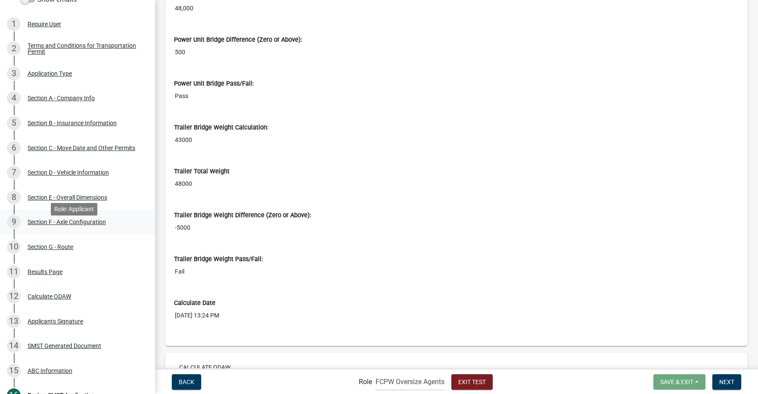
click at [62, 225] on div "Section F - Axle Configuration" at bounding box center [67, 222] width 78 height 6
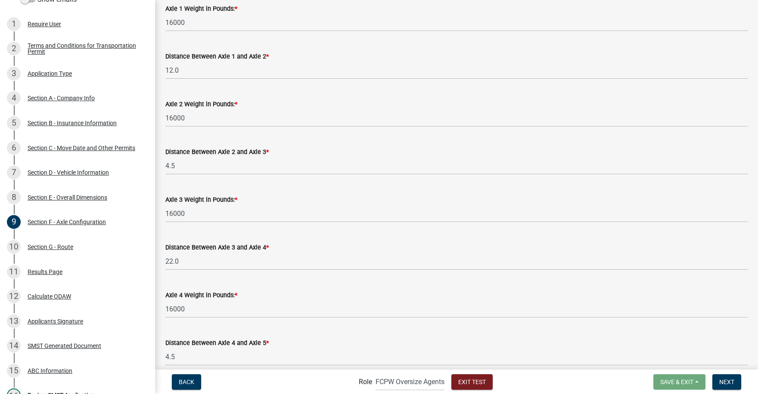
scroll to position [344, 0]
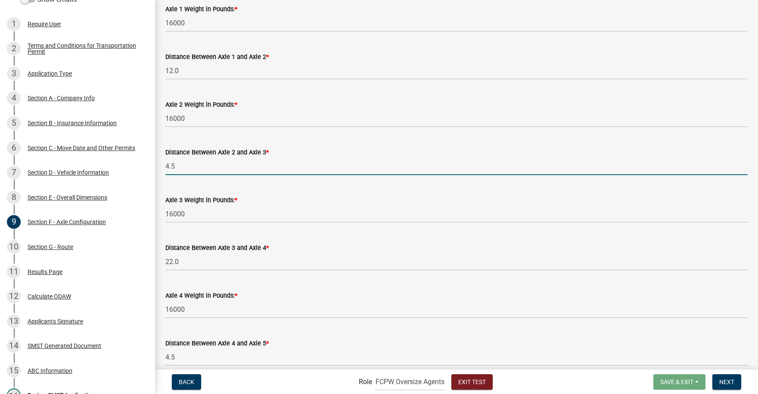
drag, startPoint x: 177, startPoint y: 163, endPoint x: 152, endPoint y: 165, distance: 25.0
click at [152, 165] on div "Oversize/Overweight Single Trip Transportation Permit ($50 plus overweight Fees…" at bounding box center [379, 197] width 758 height 394
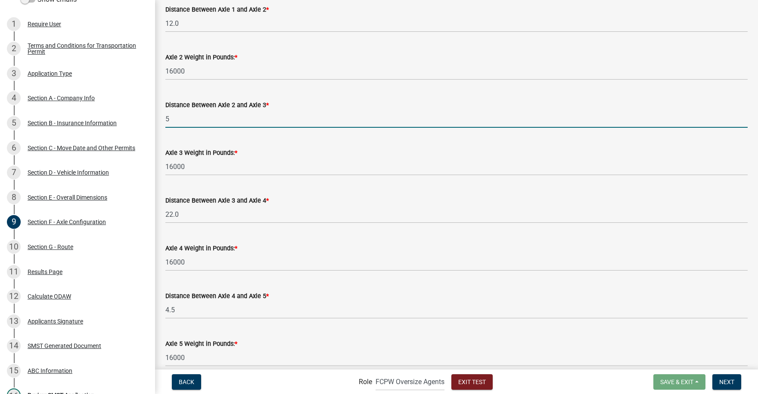
scroll to position [560, 0]
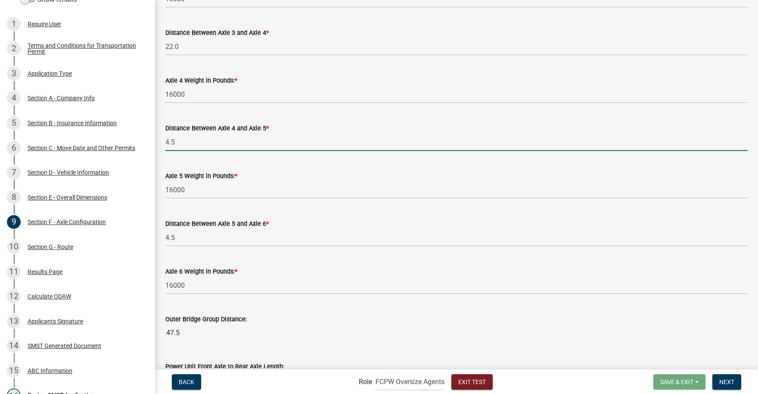
type input "5.0"
drag, startPoint x: 187, startPoint y: 143, endPoint x: 148, endPoint y: 143, distance: 39.6
click at [148, 143] on div "Oversize/Overweight Single Trip Transportation Permit ($50 plus overweight Fees…" at bounding box center [379, 197] width 758 height 394
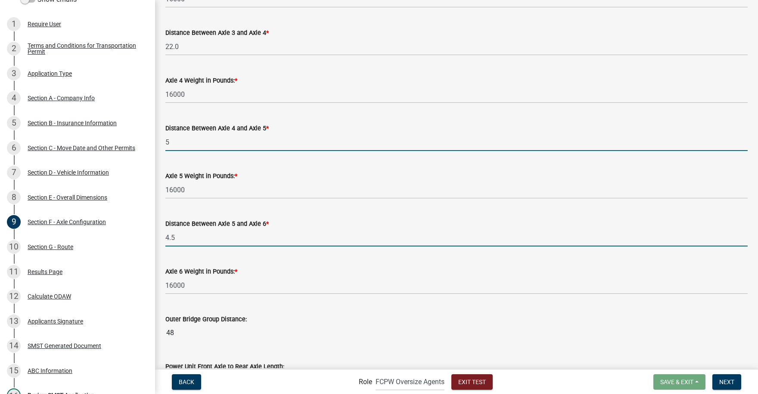
type input "5.0"
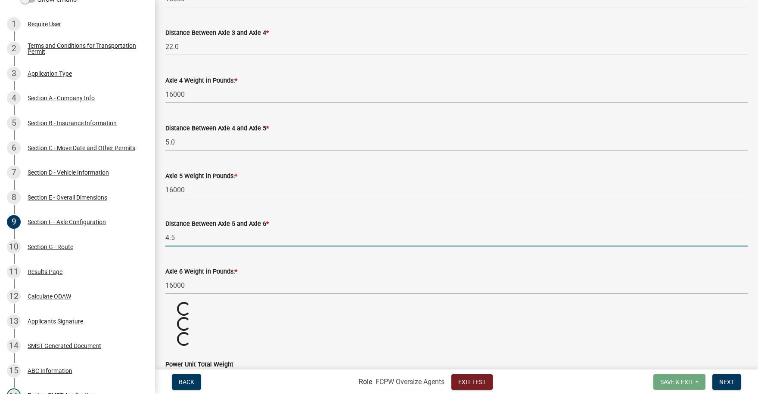
drag, startPoint x: 189, startPoint y: 237, endPoint x: 160, endPoint y: 237, distance: 28.4
click at [161, 237] on div "Distance Between Axle 5 and Axle 6 * 4.5" at bounding box center [456, 227] width 595 height 40
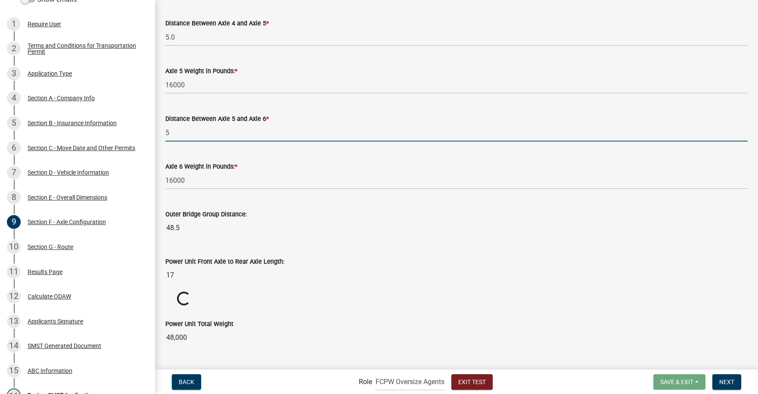
scroll to position [689, 0]
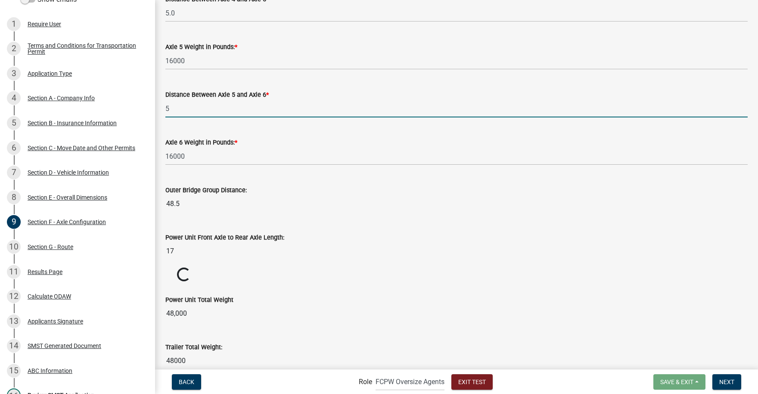
type input "5.0"
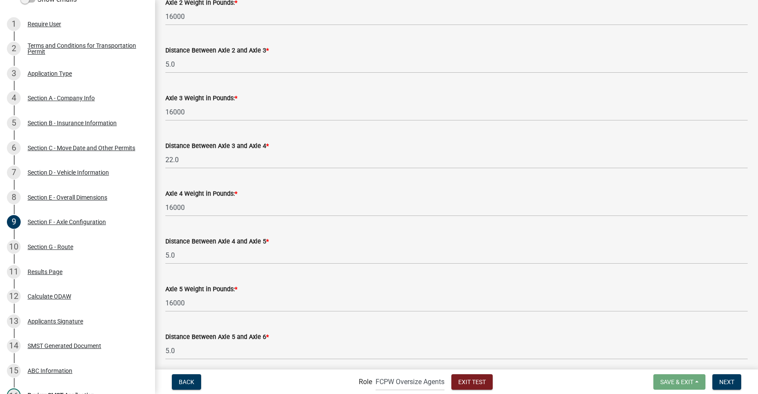
scroll to position [434, 0]
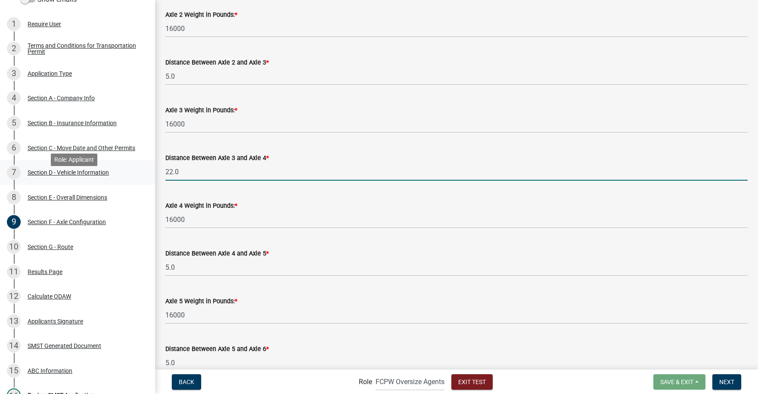
drag, startPoint x: 186, startPoint y: 174, endPoint x: 146, endPoint y: 173, distance: 40.0
click at [146, 173] on div "Oversize/Overweight Single Trip Transportation Permit ($50 plus overweight Fees…" at bounding box center [379, 197] width 758 height 394
type input "27.0"
click at [430, 257] on div "Distance Between Axle 4 and Axle 5 *" at bounding box center [456, 253] width 582 height 10
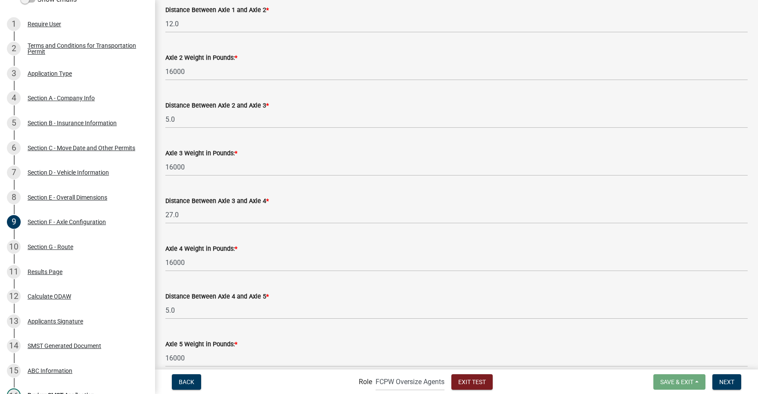
scroll to position [305, 0]
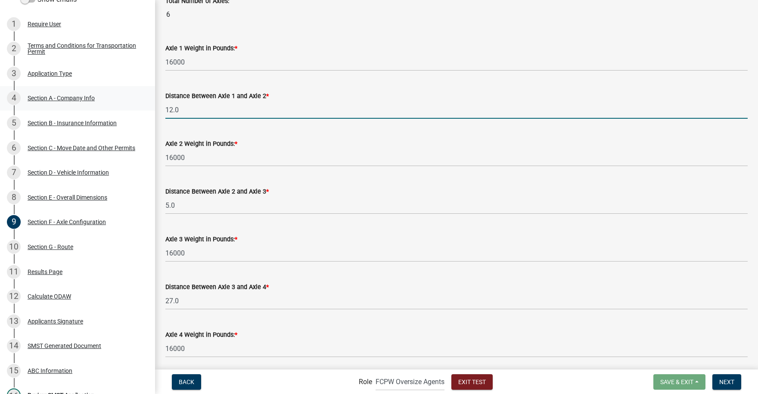
drag, startPoint x: 187, startPoint y: 110, endPoint x: 144, endPoint y: 114, distance: 43.7
click at [146, 113] on div "Oversize/Overweight Single Trip Transportation Permit ($50 plus overweight Fees…" at bounding box center [379, 197] width 758 height 394
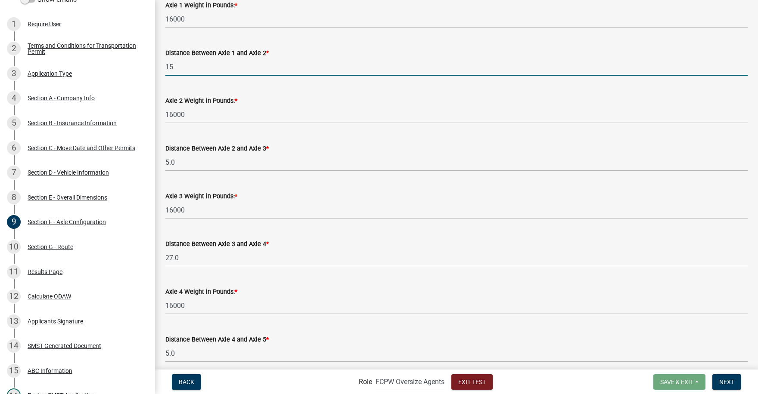
type input "15.0"
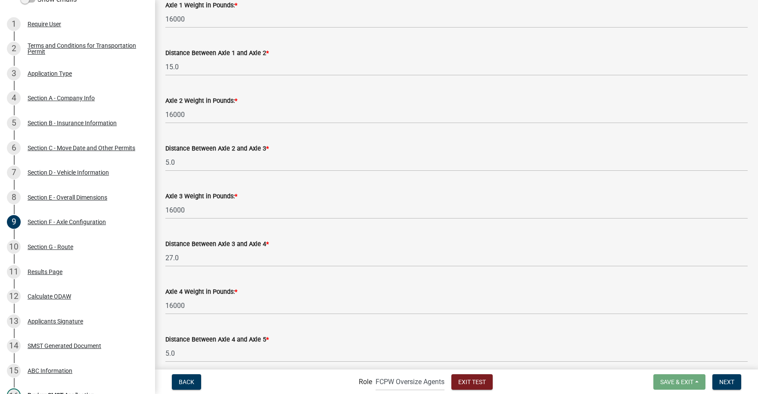
click at [395, 134] on div "Distance Between Axle 2 and Axle 3 * 5.0" at bounding box center [456, 151] width 582 height 40
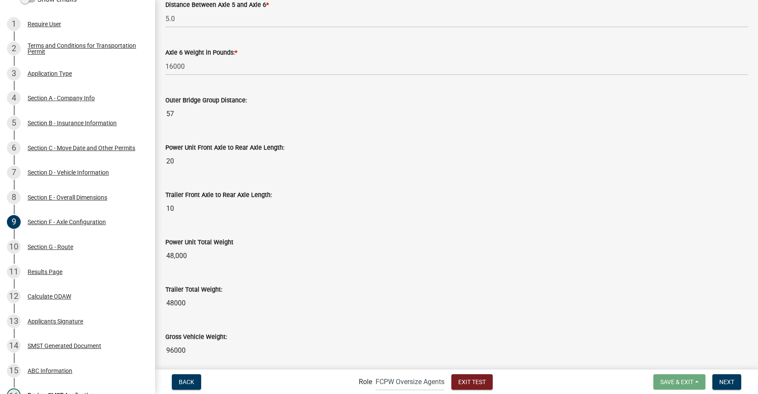
scroll to position [811, 0]
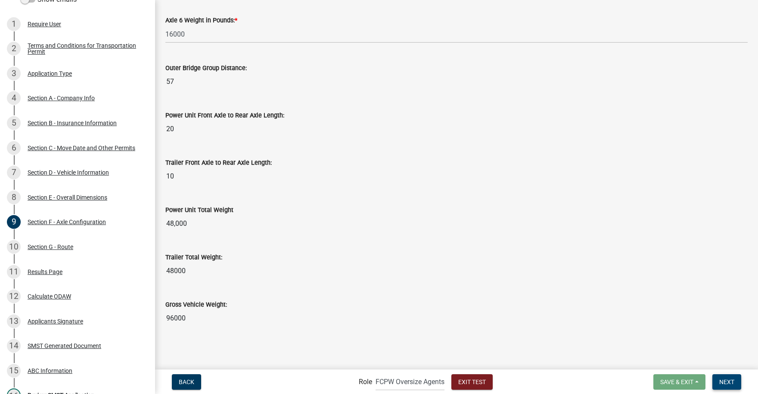
click at [726, 381] on span "Next" at bounding box center [726, 381] width 15 height 7
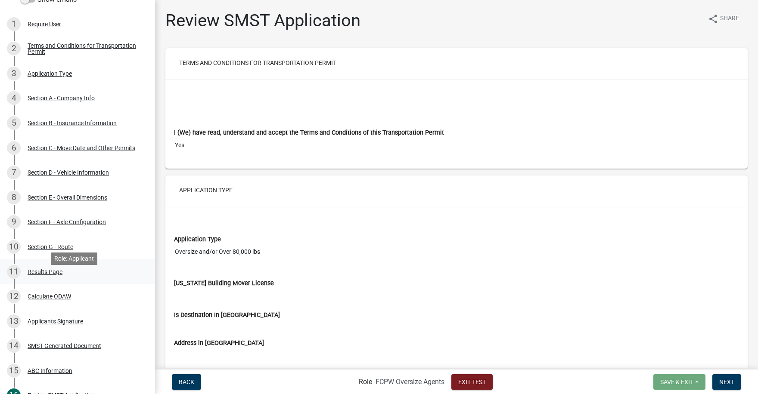
click at [39, 275] on div "Results Page" at bounding box center [45, 272] width 35 height 6
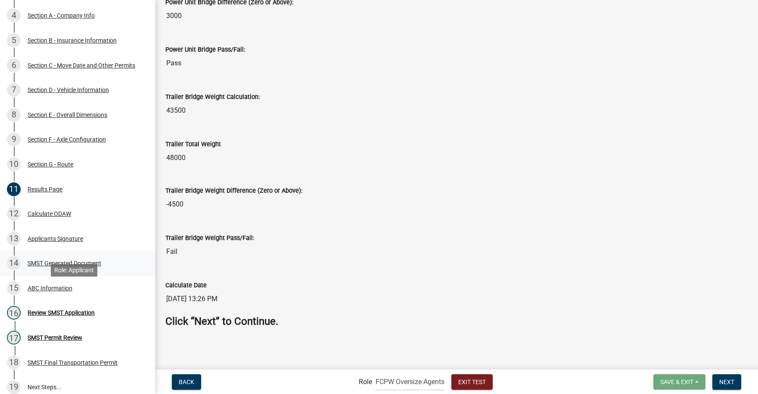
scroll to position [215, 0]
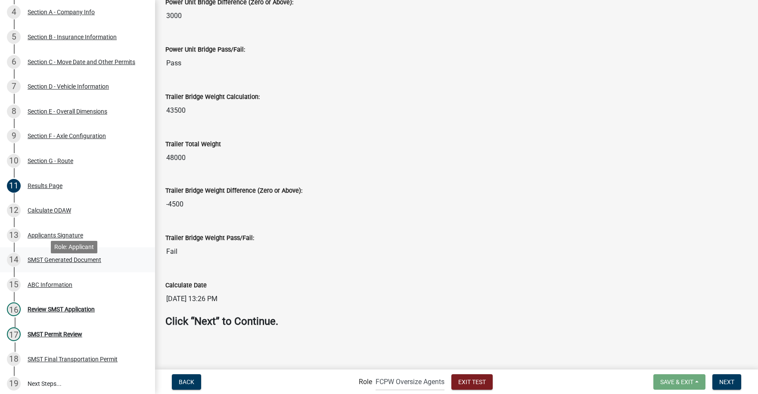
click at [82, 263] on div "SMST Generated Document" at bounding box center [65, 260] width 74 height 6
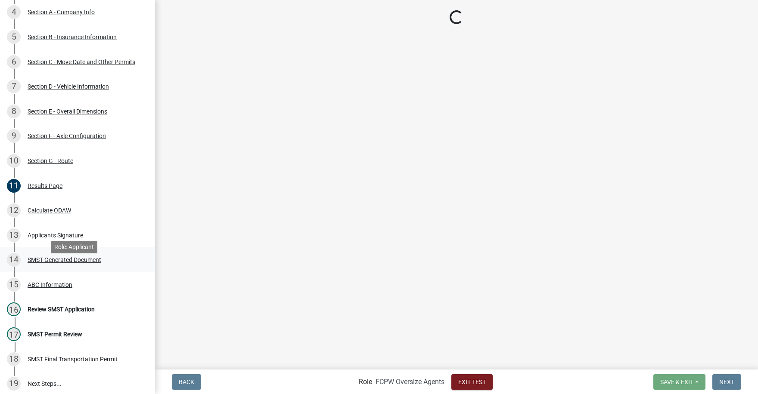
scroll to position [0, 0]
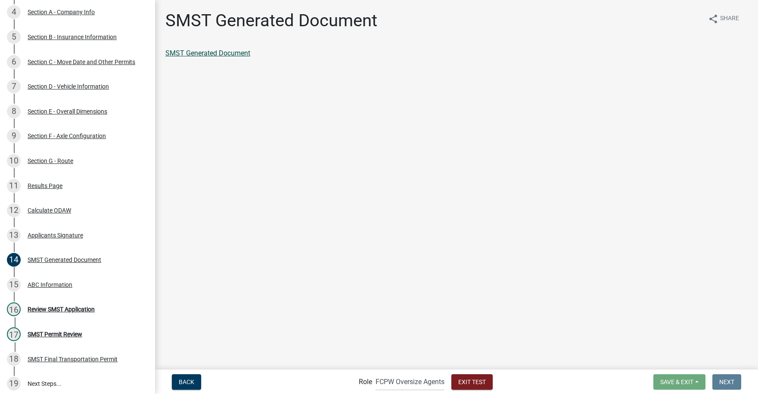
click at [231, 53] on link "SMST Generated Document" at bounding box center [207, 53] width 85 height 8
click at [48, 288] on div "ABC Information" at bounding box center [50, 285] width 45 height 6
click at [206, 53] on link "ABC Information" at bounding box center [190, 53] width 50 height 8
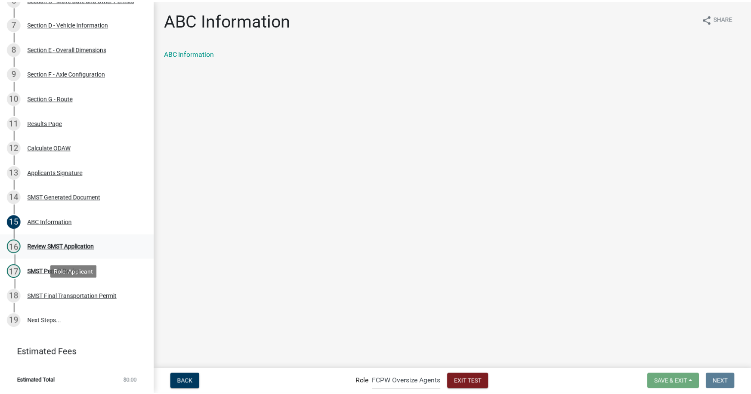
scroll to position [289, 0]
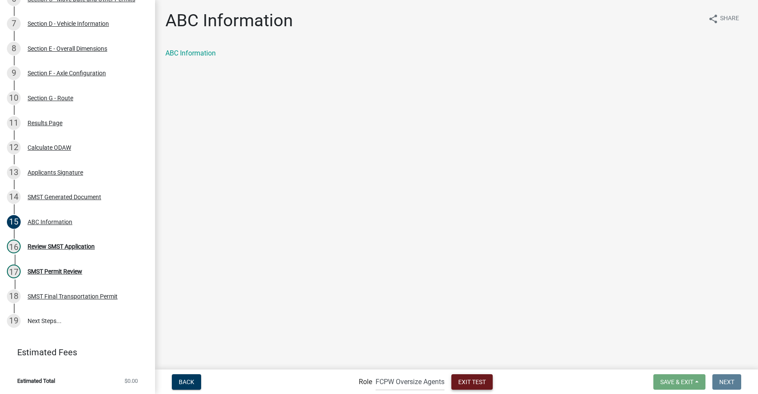
click at [471, 381] on span "Exit Test" at bounding box center [472, 381] width 28 height 7
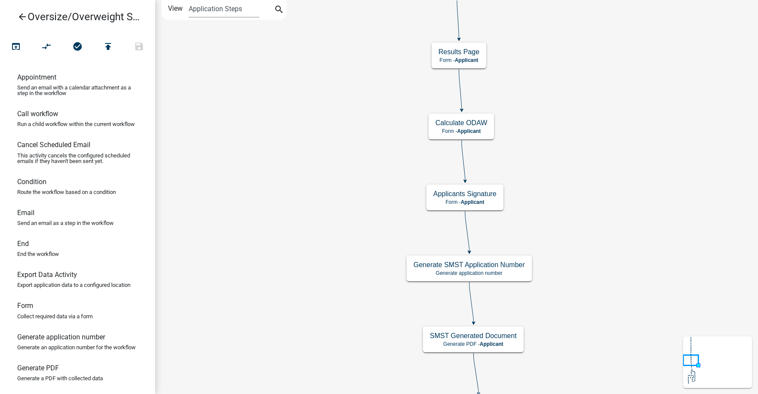
click at [24, 13] on icon "arrow_back" at bounding box center [22, 18] width 10 height 12
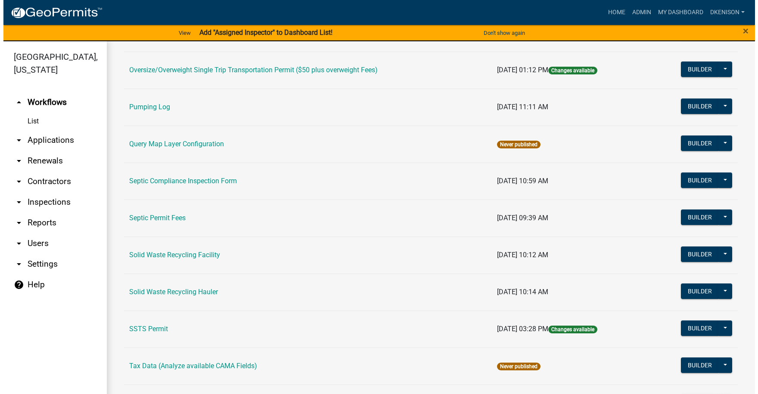
scroll to position [562, 0]
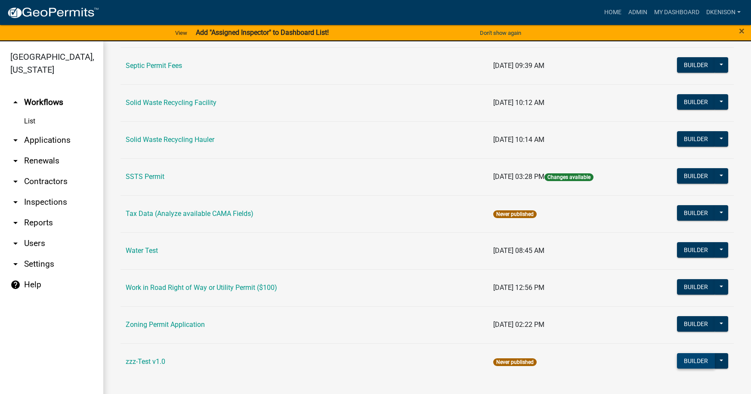
click at [693, 360] on button "Builder" at bounding box center [696, 360] width 38 height 15
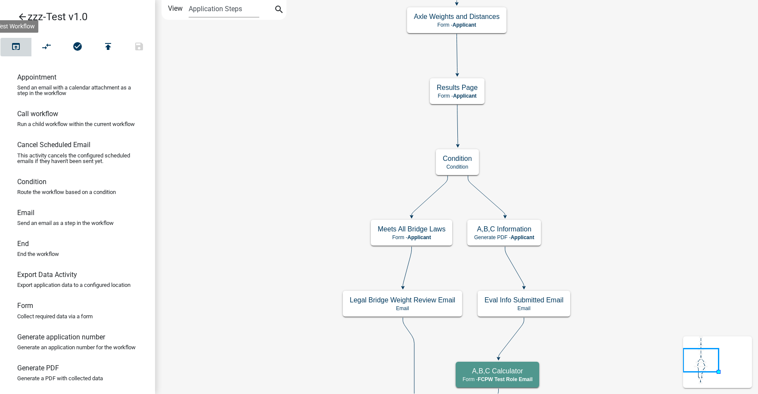
click at [14, 47] on icon "open_in_browser" at bounding box center [16, 47] width 10 height 12
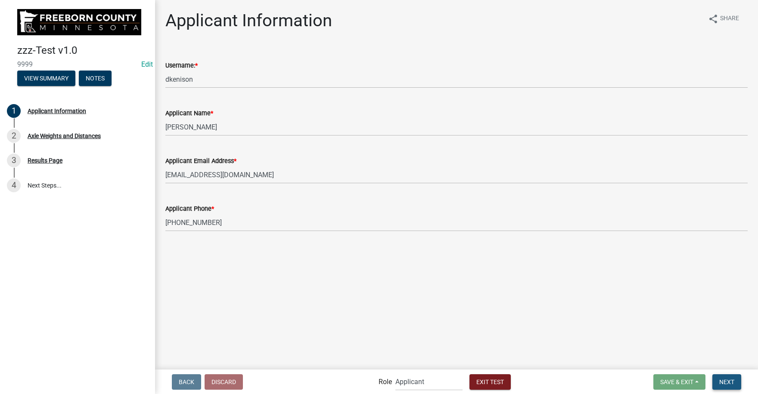
click at [731, 381] on span "Next" at bounding box center [726, 381] width 15 height 7
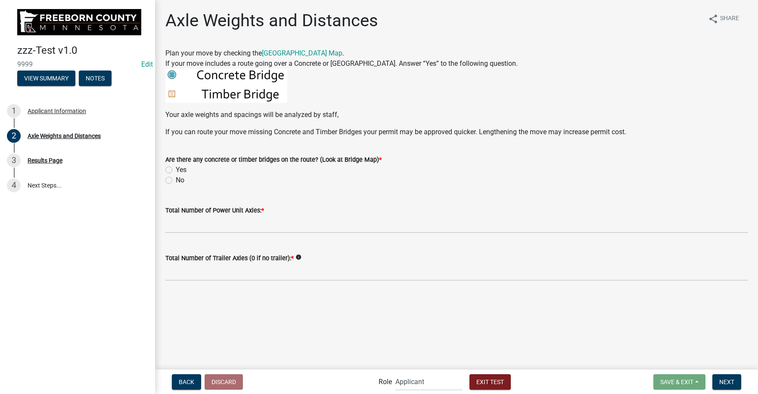
click at [176, 169] on label "Yes" at bounding box center [181, 170] width 11 height 10
click at [176, 169] on input "Yes" at bounding box center [179, 168] width 6 height 6
radio input "true"
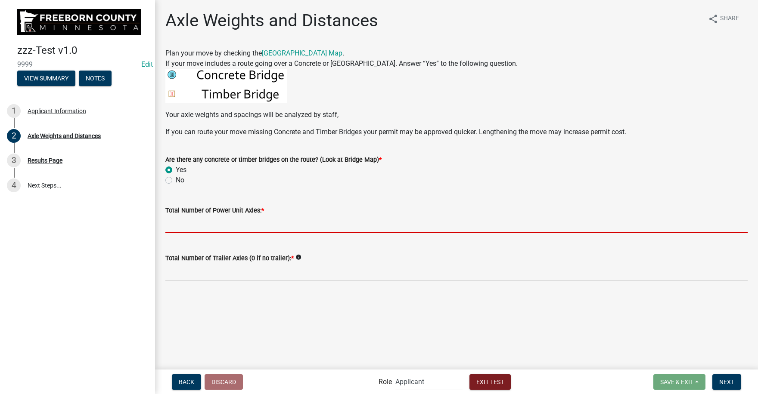
click at [192, 226] on input "text" at bounding box center [456, 225] width 582 height 18
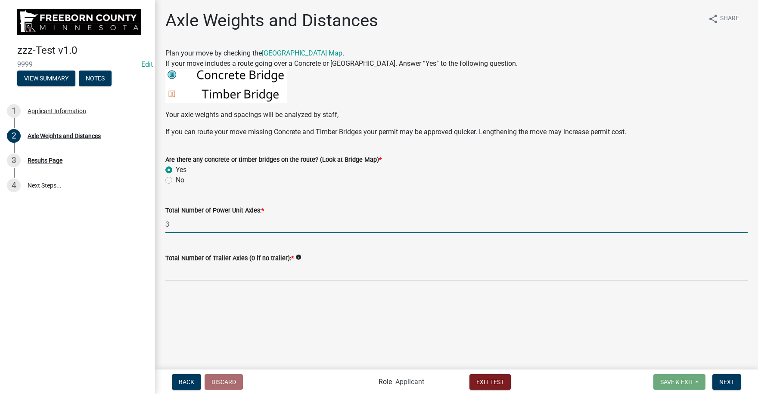
type input "3"
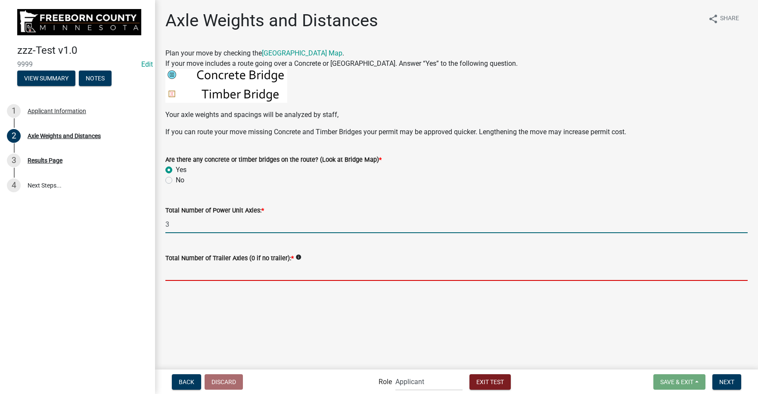
click at [193, 275] on input "text" at bounding box center [456, 272] width 582 height 18
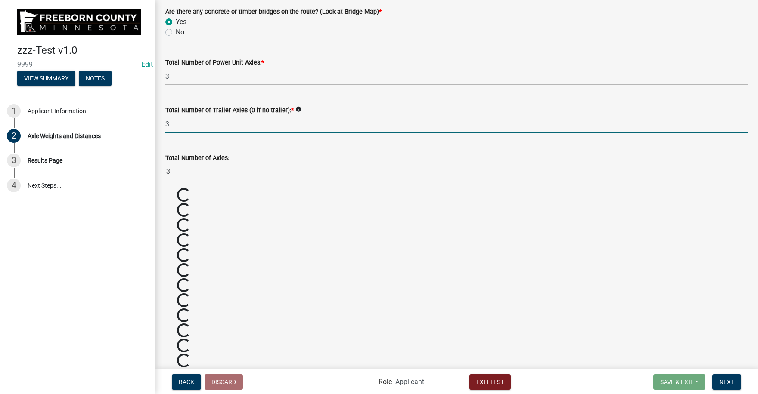
scroll to position [172, 0]
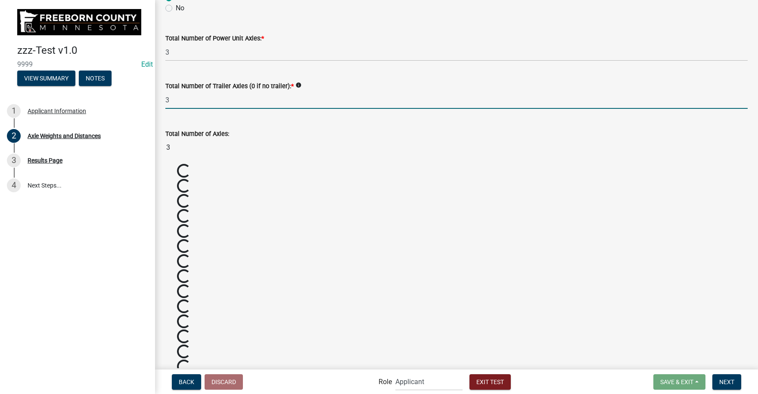
type input "3"
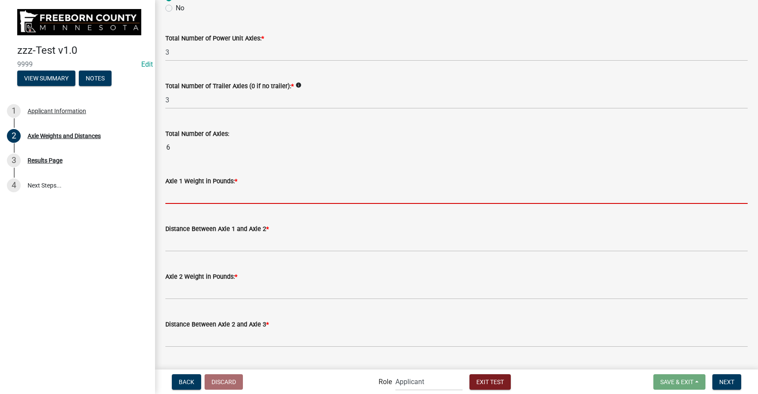
click at [192, 195] on input "text" at bounding box center [456, 195] width 582 height 18
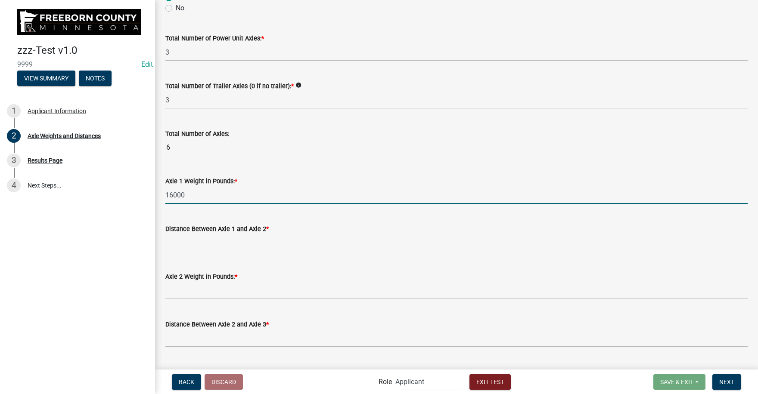
type input "16000"
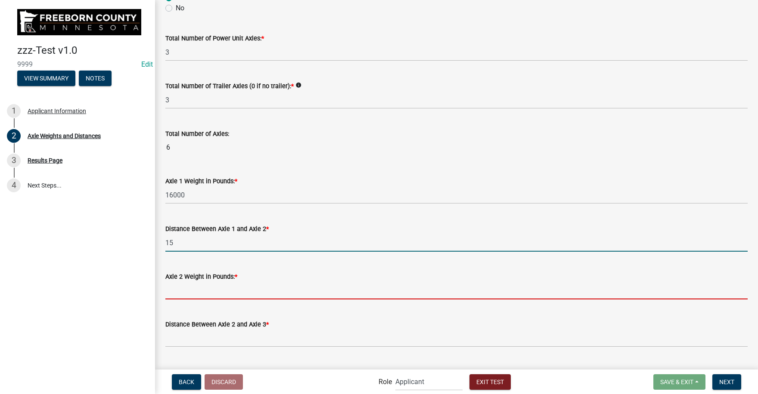
type input "15.0"
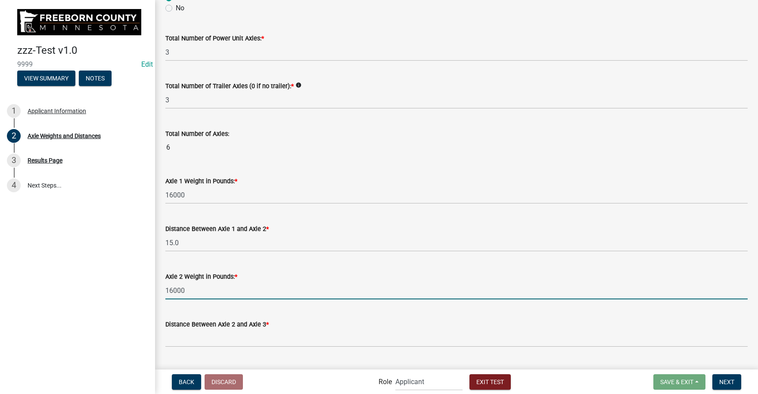
type input "16000"
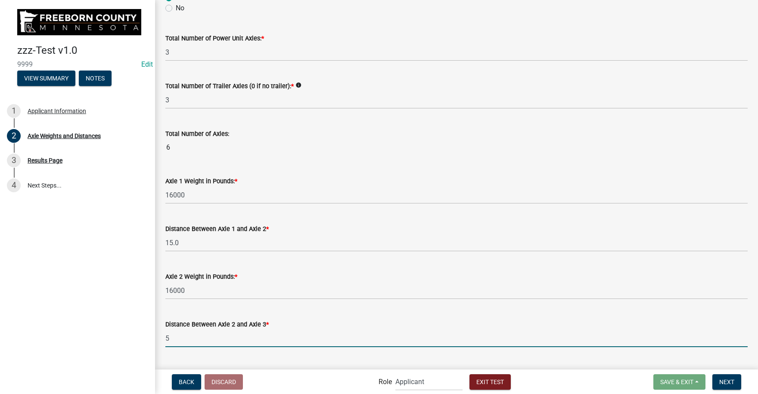
type input "5.0"
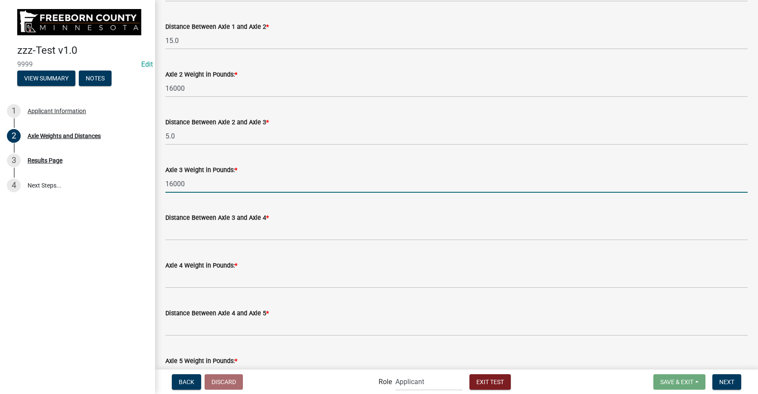
type input "16000"
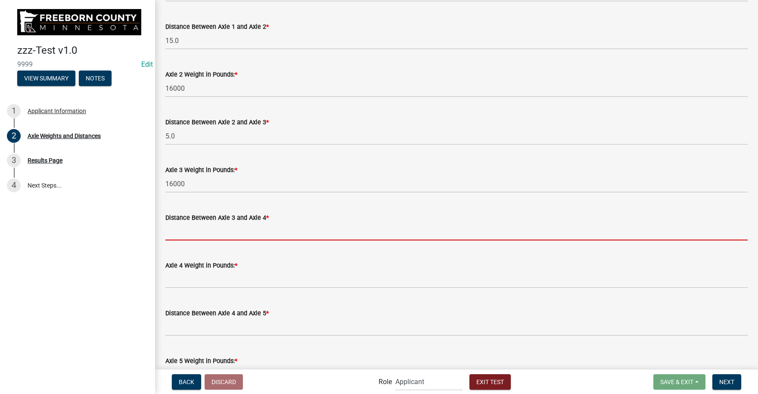
type input "2"
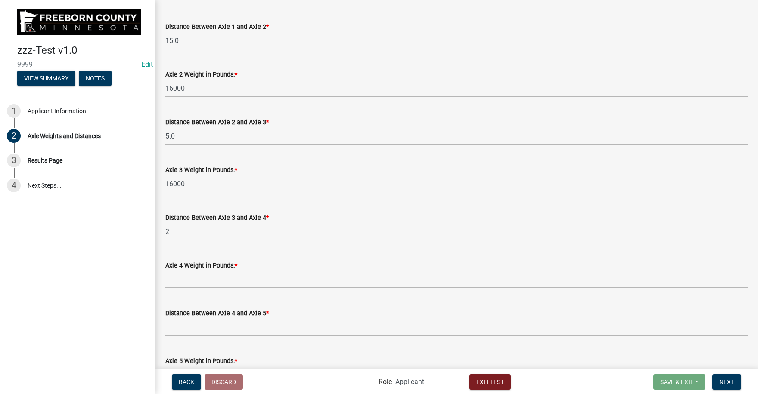
type input "48000"
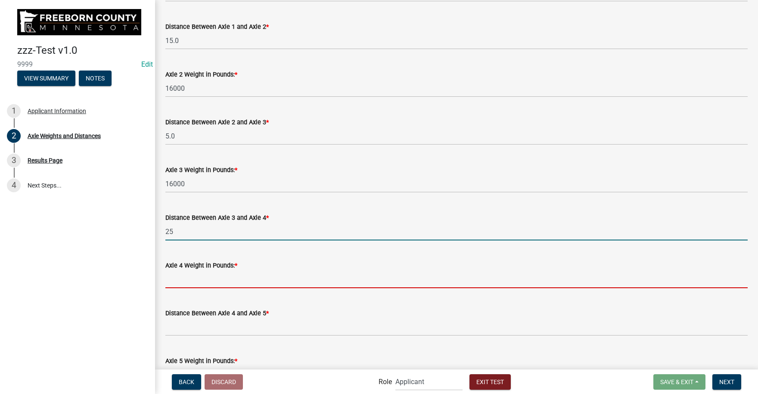
type input "25.0"
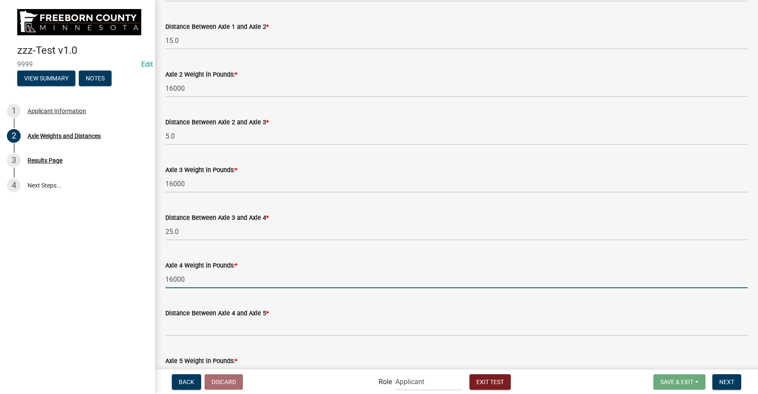
type input "16000"
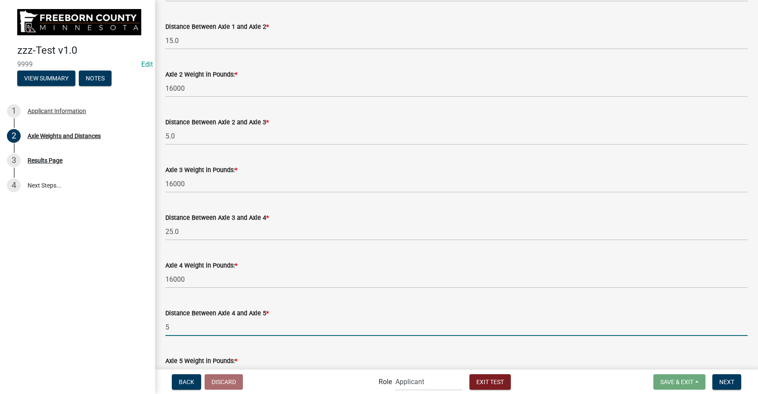
type input "5.0"
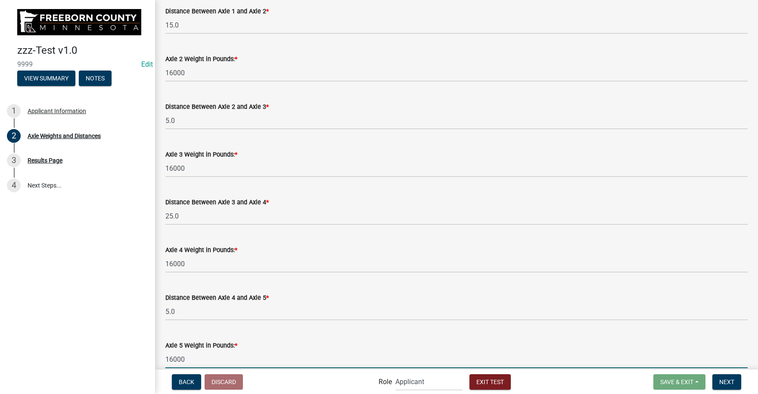
type input "16000"
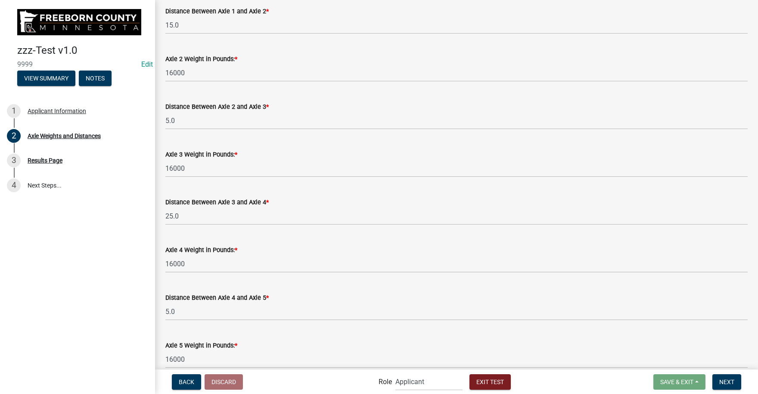
scroll to position [613, 0]
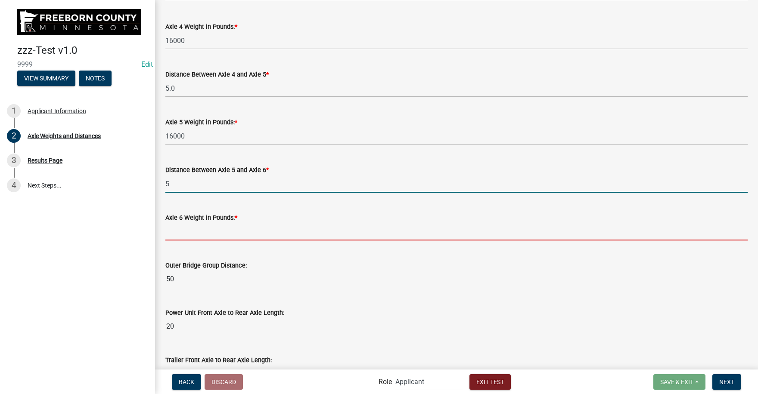
type input "5.0"
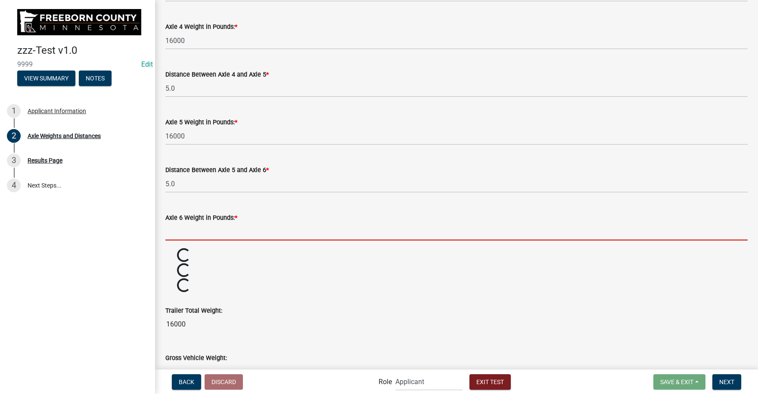
type input "32000"
type input "80000"
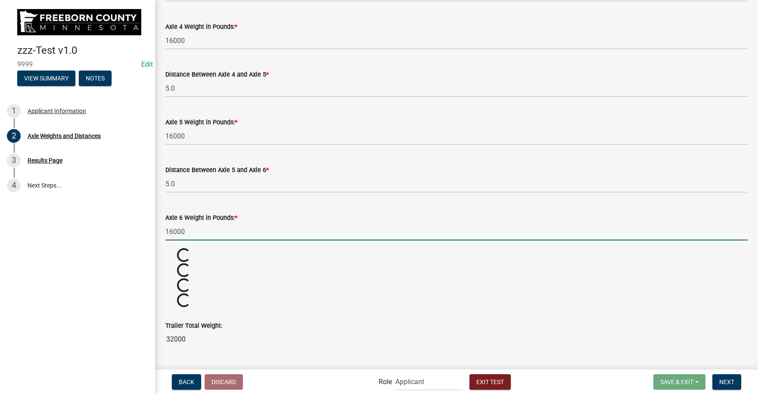
type input "16000"
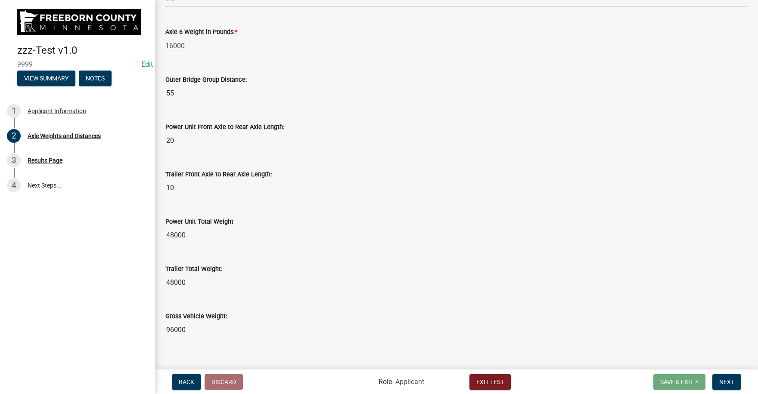
scroll to position [811, 0]
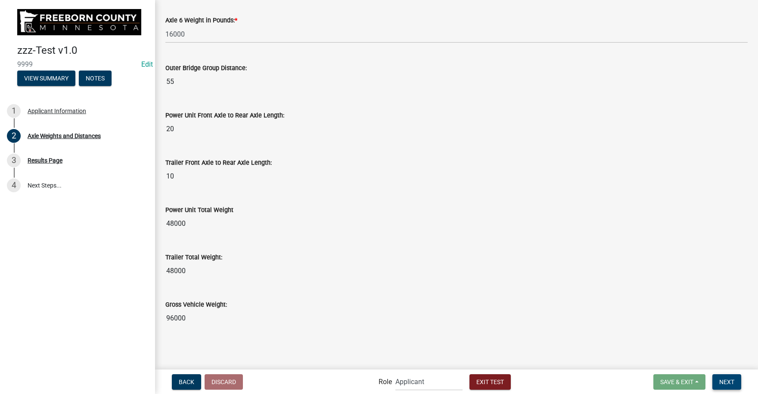
click at [723, 382] on span "Next" at bounding box center [726, 381] width 15 height 7
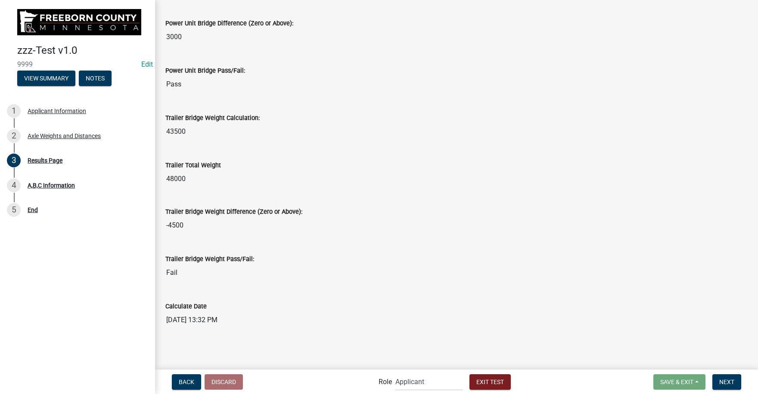
scroll to position [523, 0]
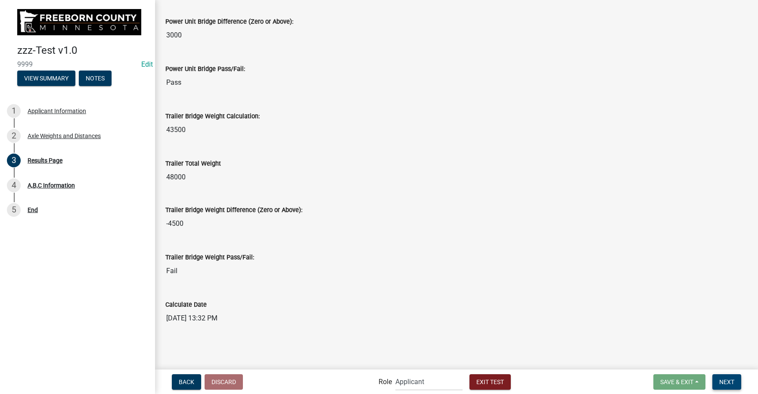
click at [726, 380] on span "Next" at bounding box center [726, 381] width 15 height 7
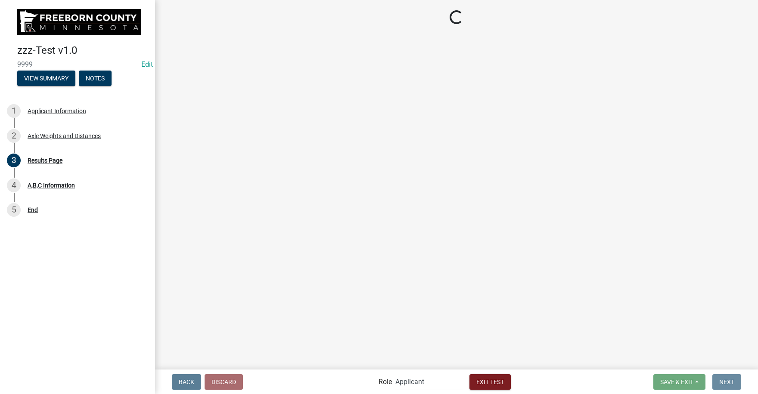
scroll to position [0, 0]
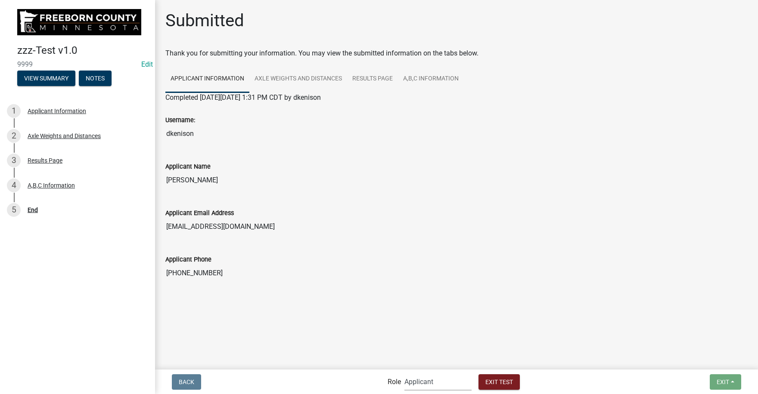
click at [422, 382] on select "Applicant FCPW Test Role Email Admin" at bounding box center [437, 382] width 67 height 18
select select "6bde0c40-1194-4379-9550-0a2e6ebdbd57"
click at [404, 373] on select "Applicant FCPW Test Role Email Admin" at bounding box center [437, 382] width 67 height 18
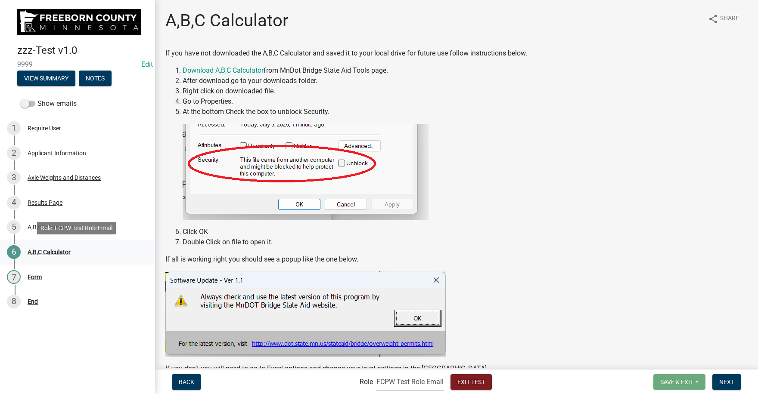
click at [47, 252] on div "A,B,C Calculator" at bounding box center [49, 252] width 43 height 6
click at [29, 227] on div "A,B,C Information" at bounding box center [51, 227] width 47 height 6
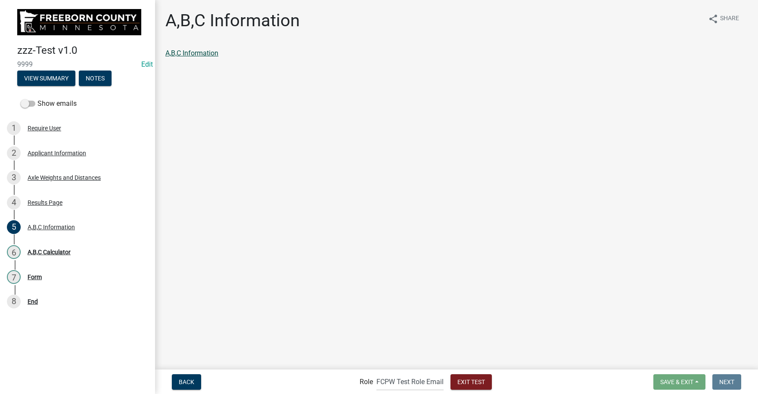
click at [205, 52] on link "A,B,C Information" at bounding box center [191, 53] width 53 height 8
click at [465, 381] on span "Exit Test" at bounding box center [471, 381] width 28 height 7
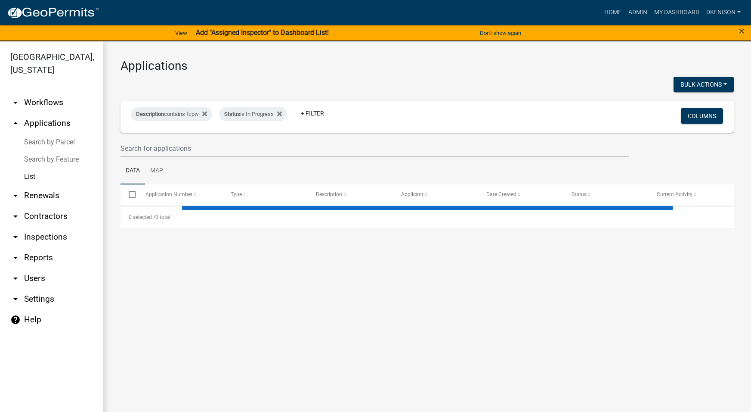
select select "3: 100"
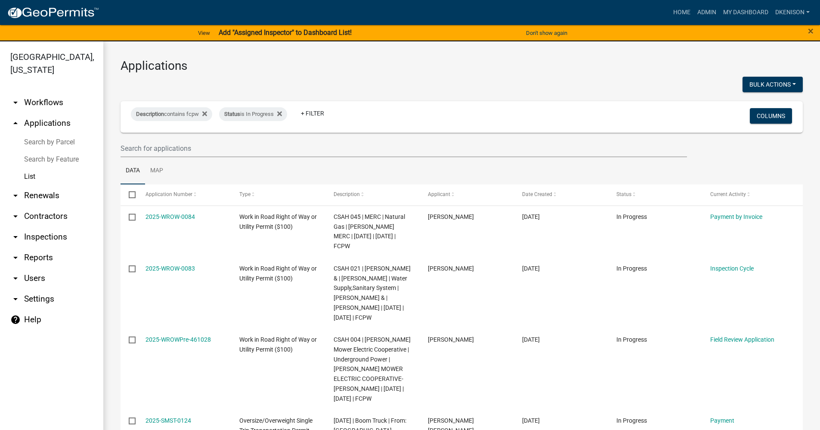
click at [52, 101] on link "arrow_drop_down Workflows" at bounding box center [51, 102] width 103 height 21
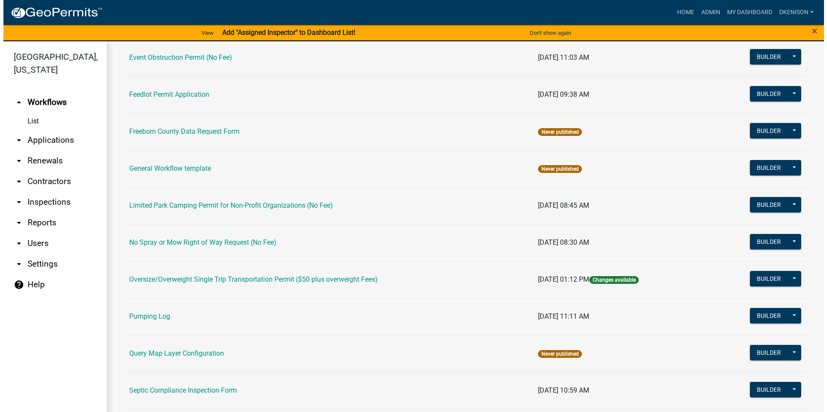
scroll to position [215, 0]
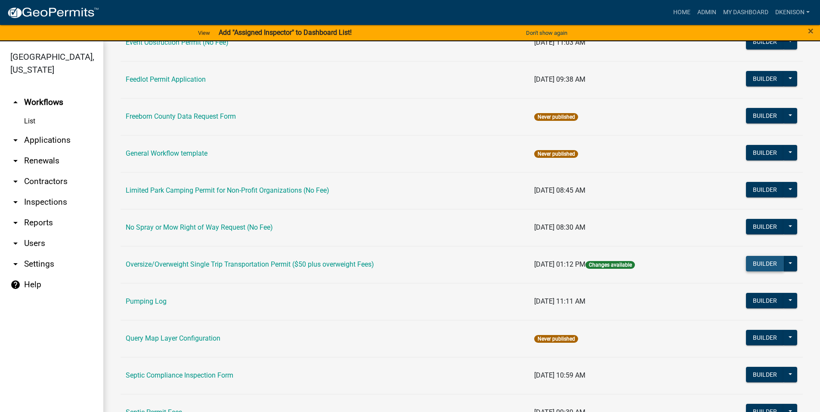
click at [751, 263] on button "Builder" at bounding box center [765, 263] width 38 height 15
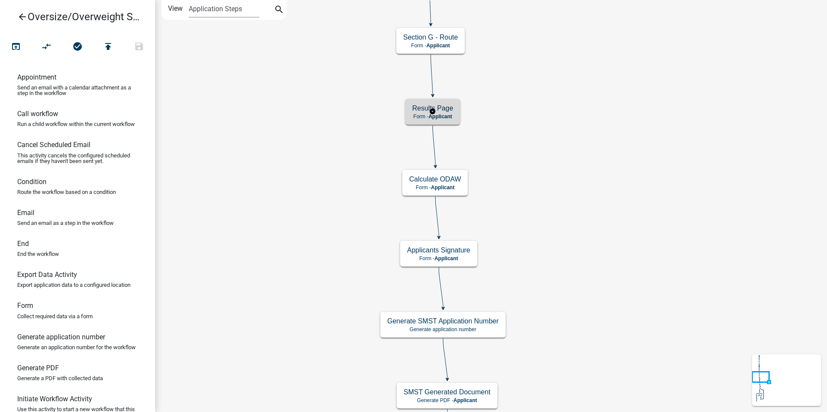
click at [449, 116] on span "Applicant" at bounding box center [440, 117] width 24 height 6
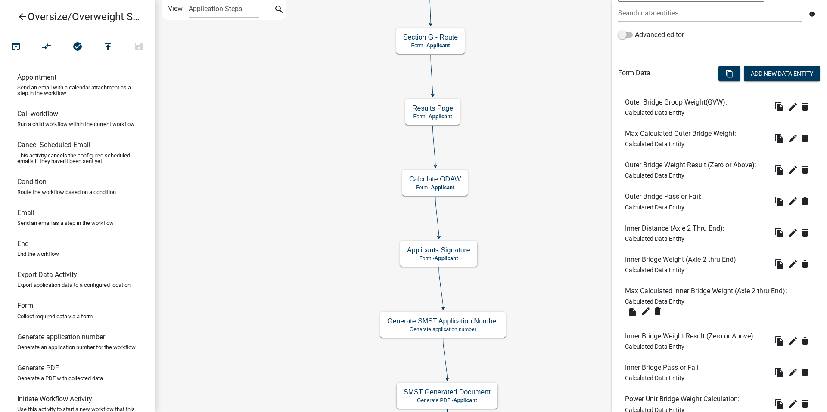
scroll to position [195, 0]
click at [751, 72] on button "Add New Data Entity" at bounding box center [781, 74] width 76 height 15
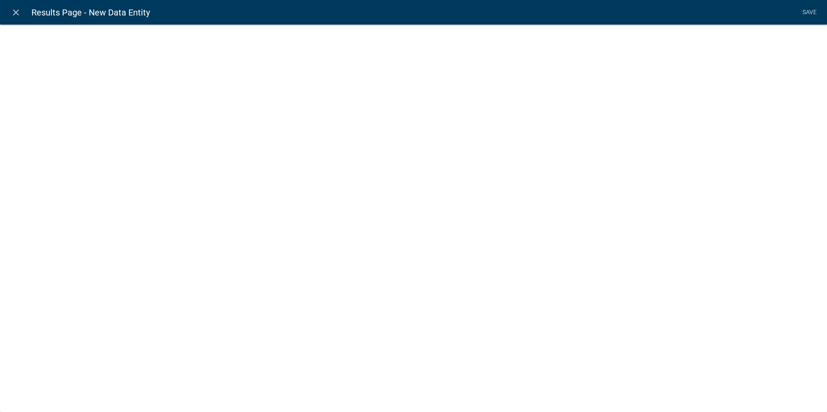
select select
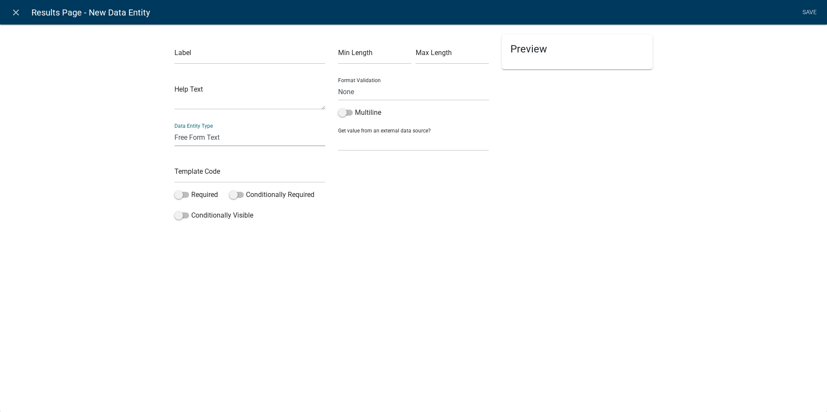
click at [195, 139] on select "Free Form Text Document Display Entity Value Fee Numeric Data Date Map Sketch D…" at bounding box center [249, 138] width 151 height 18
select select "rich-text"
click at [174, 129] on select "Free Form Text Document Display Entity Value Fee Numeric Data Date Map Sketch D…" at bounding box center [249, 138] width 151 height 18
select select "rich-text"
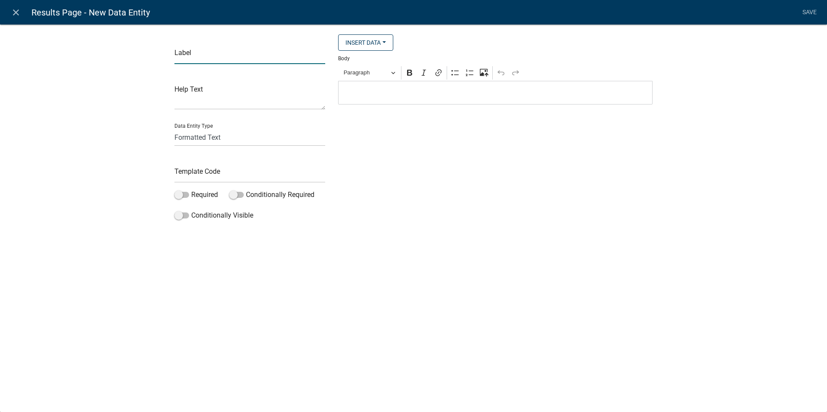
click at [192, 60] on input "text" at bounding box center [249, 55] width 151 height 18
type input "Click Next"
click at [189, 177] on input "text" at bounding box center [249, 174] width 151 height 18
type input "ClickNextText"
click at [353, 93] on p "Editor editing area: main. Press Alt+0 for help." at bounding box center [495, 93] width 305 height 10
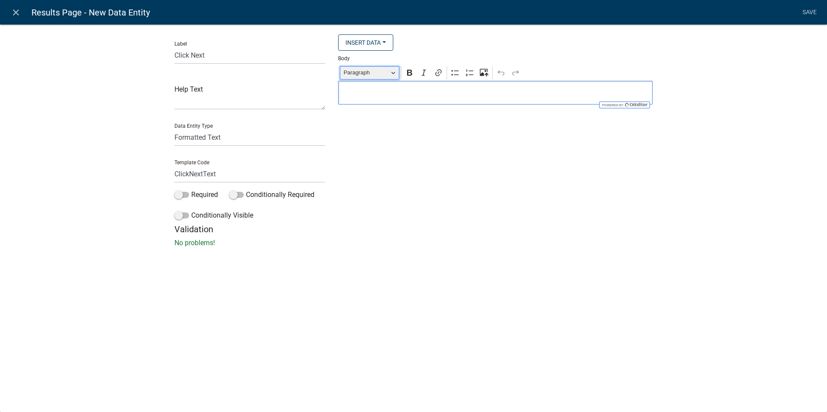
click at [395, 72] on button "Paragraph" at bounding box center [369, 72] width 59 height 13
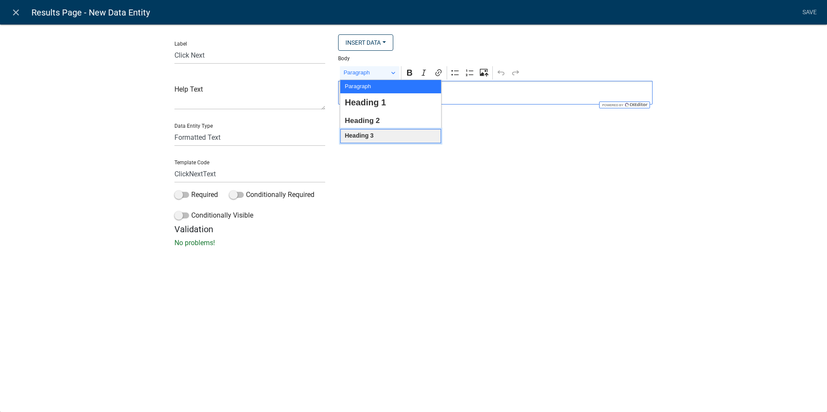
click at [369, 135] on span "Heading 3" at bounding box center [358, 135] width 29 height 11
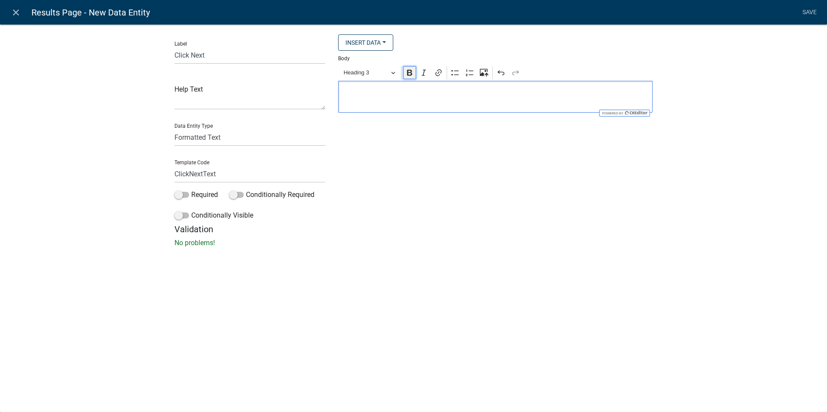
click at [410, 72] on icon "Editor toolbar" at bounding box center [409, 72] width 9 height 9
click at [751, 14] on link "Save" at bounding box center [809, 12] width 22 height 16
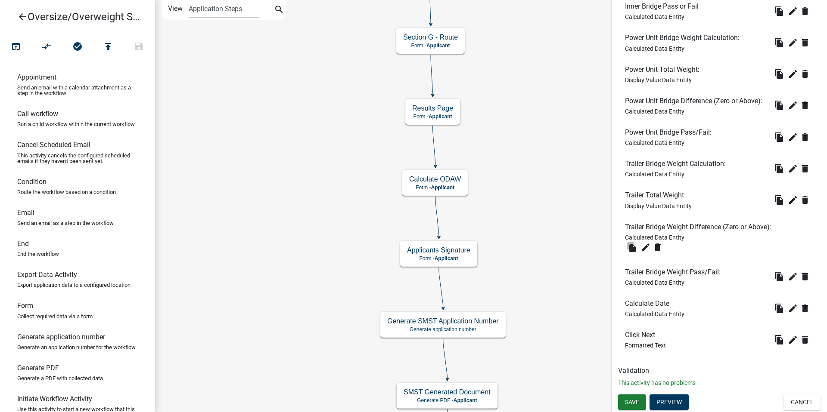
scroll to position [571, 0]
click at [631, 399] on span "Save" at bounding box center [632, 402] width 14 height 7
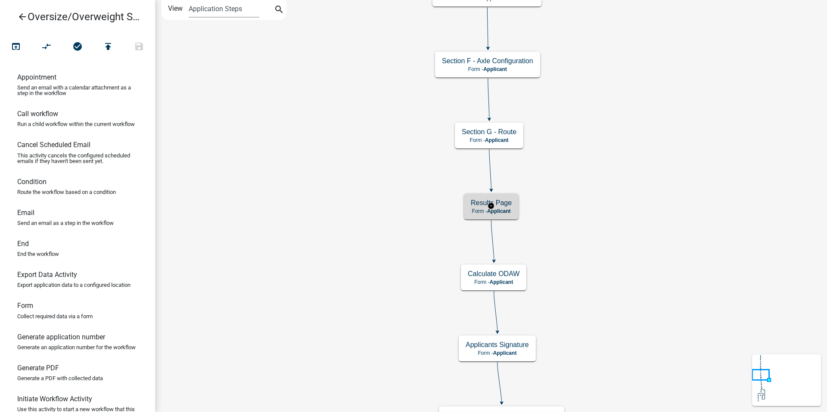
click at [503, 207] on h5 "Results Page" at bounding box center [491, 203] width 41 height 8
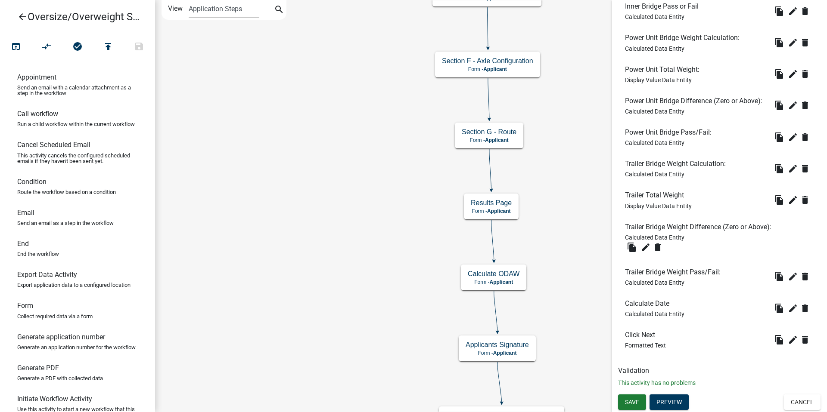
scroll to position [571, 0]
click at [751, 307] on icon "edit" at bounding box center [792, 309] width 10 height 10
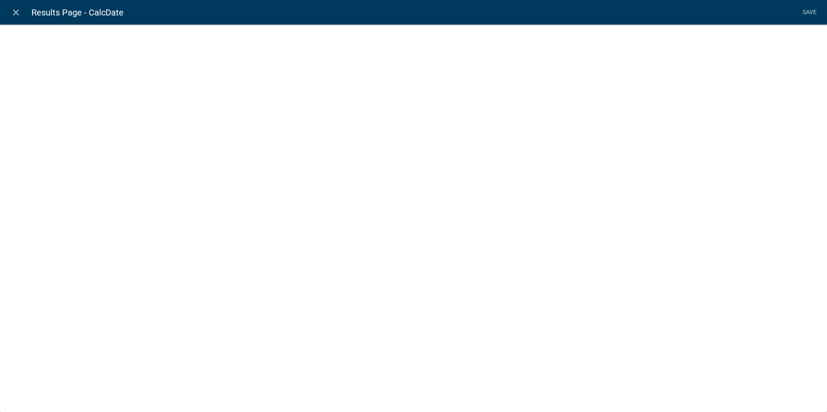
select select "calculated-value"
select select "5"
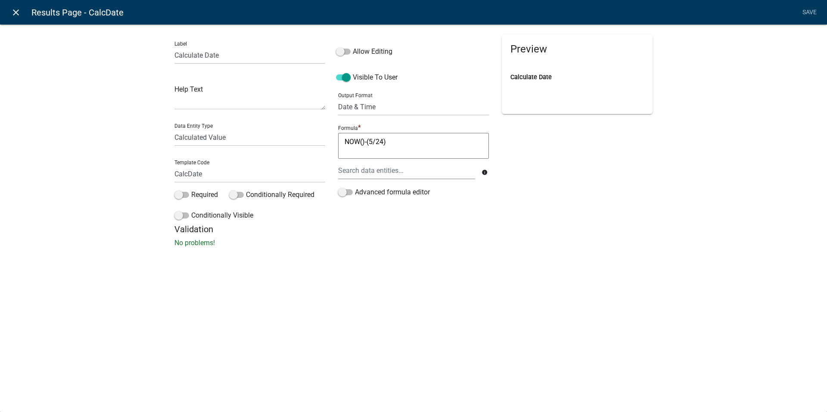
click at [14, 12] on icon "close" at bounding box center [16, 12] width 10 height 10
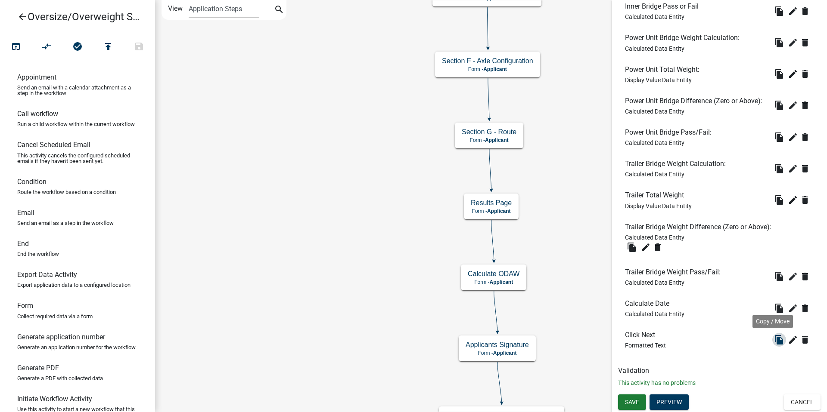
click at [751, 342] on icon "file_copy" at bounding box center [779, 340] width 10 height 10
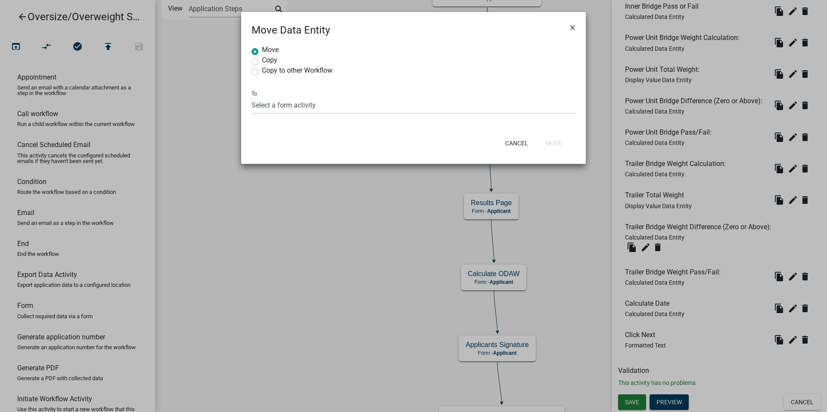
click at [262, 61] on label "Copy" at bounding box center [269, 60] width 15 height 7
click at [262, 61] on input "Copy" at bounding box center [265, 60] width 6 height 6
radio input "true"
click at [269, 105] on select "Select a form activity Terms and Conditions for Transportation Permit Section A…" at bounding box center [413, 105] width 324 height 18
select select "6af18932-1062-4821-919e-2a8e64cacd1d"
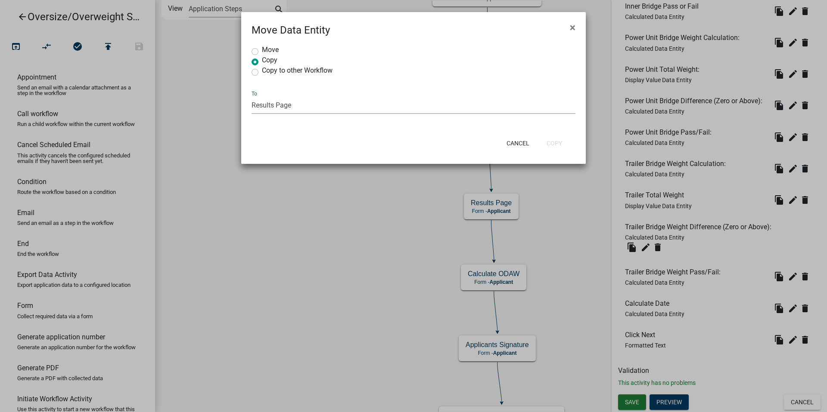
click at [251, 96] on select "Select a form activity Terms and Conditions for Transportation Permit Section A…" at bounding box center [413, 105] width 324 height 18
click at [555, 141] on button "Copy" at bounding box center [553, 143] width 29 height 15
radio input "true"
select select
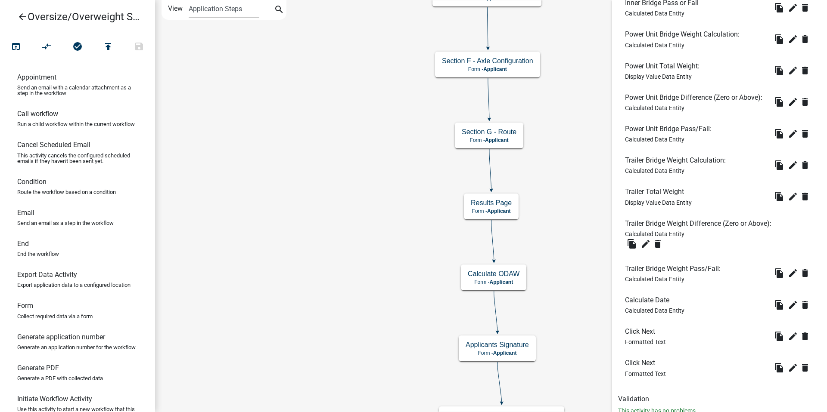
scroll to position [603, 0]
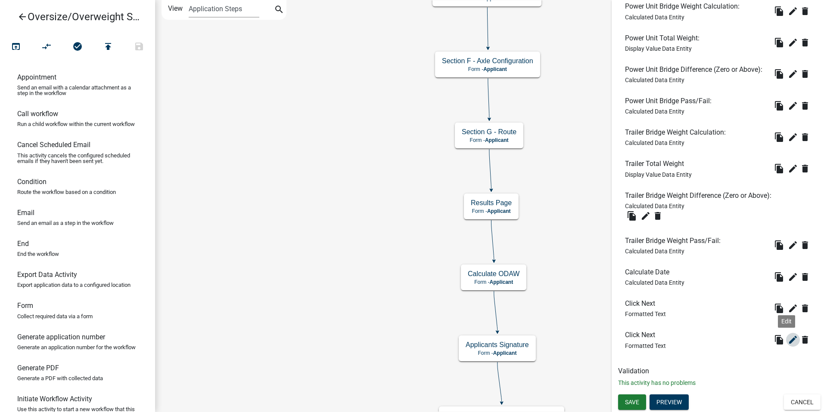
click at [751, 341] on icon "edit" at bounding box center [792, 340] width 10 height 10
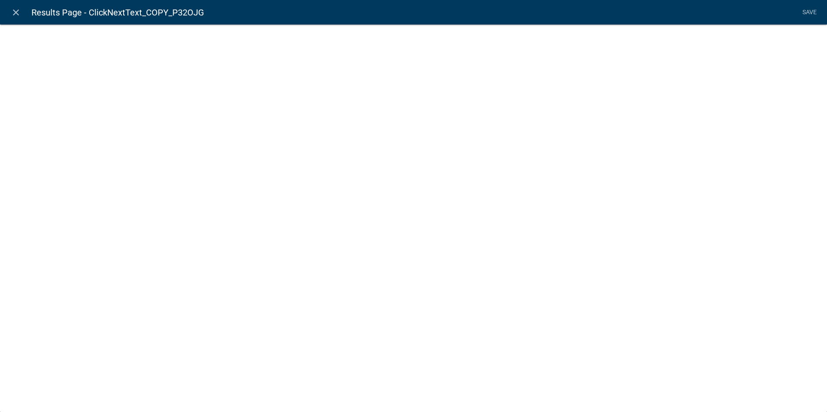
select select "rich-text"
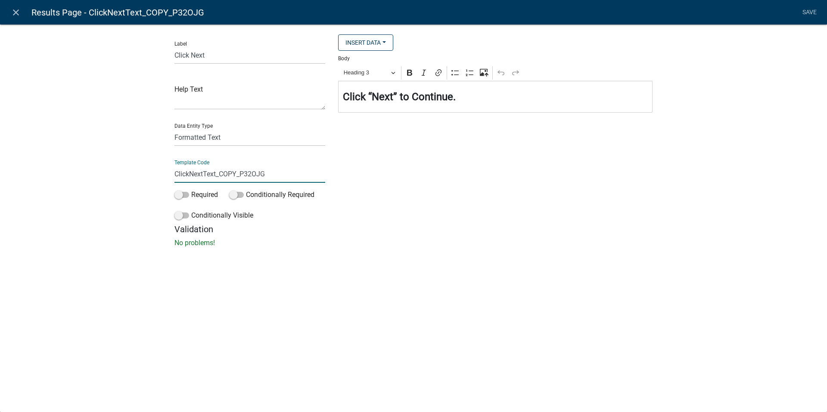
drag, startPoint x: 217, startPoint y: 174, endPoint x: 300, endPoint y: 174, distance: 82.2
click at [300, 174] on input "ClickNextText_COPY_P32OJG" at bounding box center [249, 174] width 151 height 18
type input "ClickNextText2"
click at [751, 12] on li "Save" at bounding box center [809, 12] width 22 height 16
click at [751, 13] on link "Save" at bounding box center [809, 12] width 22 height 16
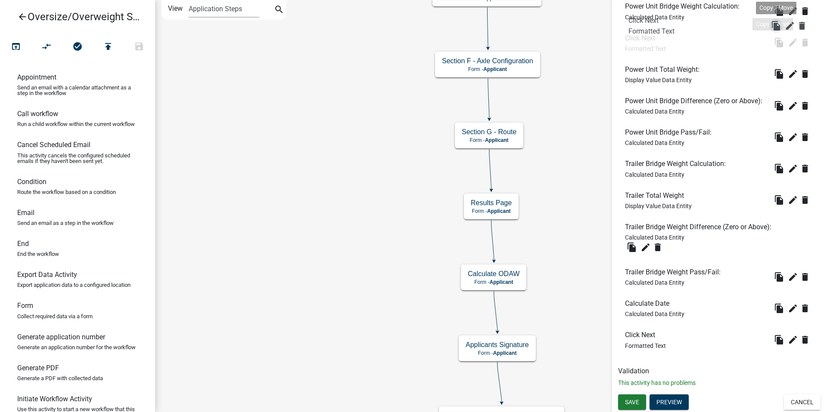
drag, startPoint x: 771, startPoint y: 311, endPoint x: 775, endPoint y: 27, distance: 284.2
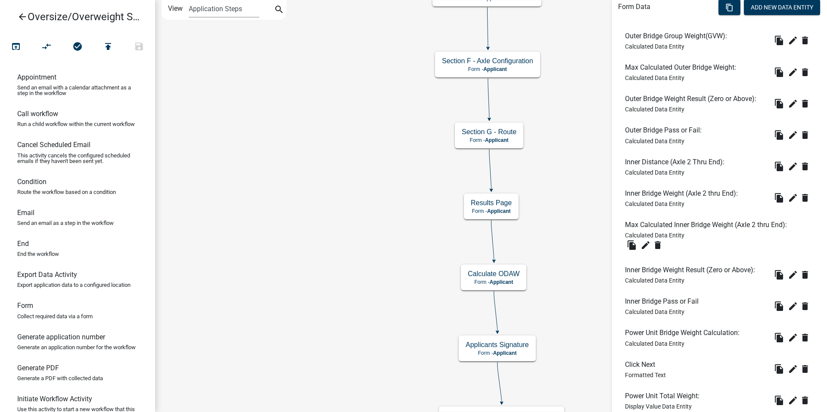
scroll to position [258, 0]
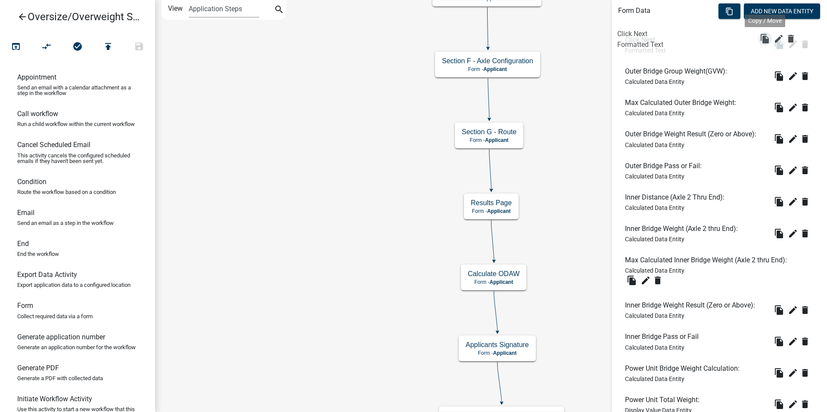
drag, startPoint x: 772, startPoint y: 376, endPoint x: 768, endPoint y: 44, distance: 332.4
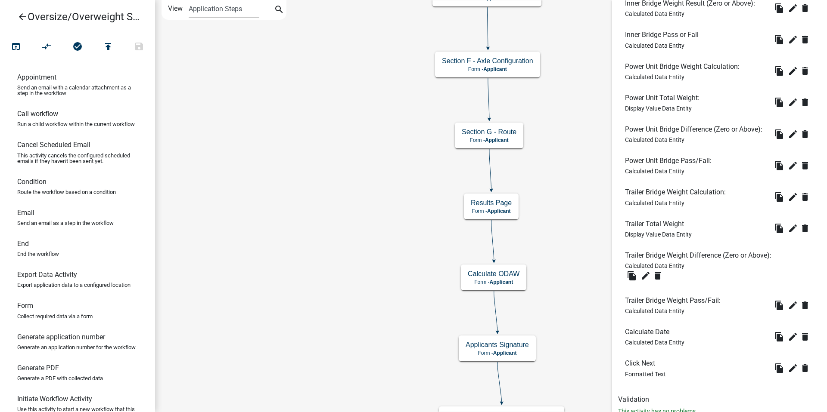
scroll to position [603, 0]
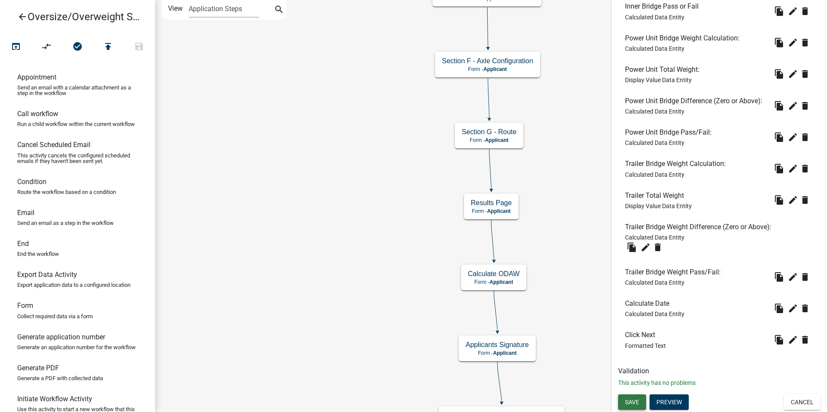
click at [631, 399] on span "Save" at bounding box center [632, 402] width 14 height 7
